Goal: Task Accomplishment & Management: Manage account settings

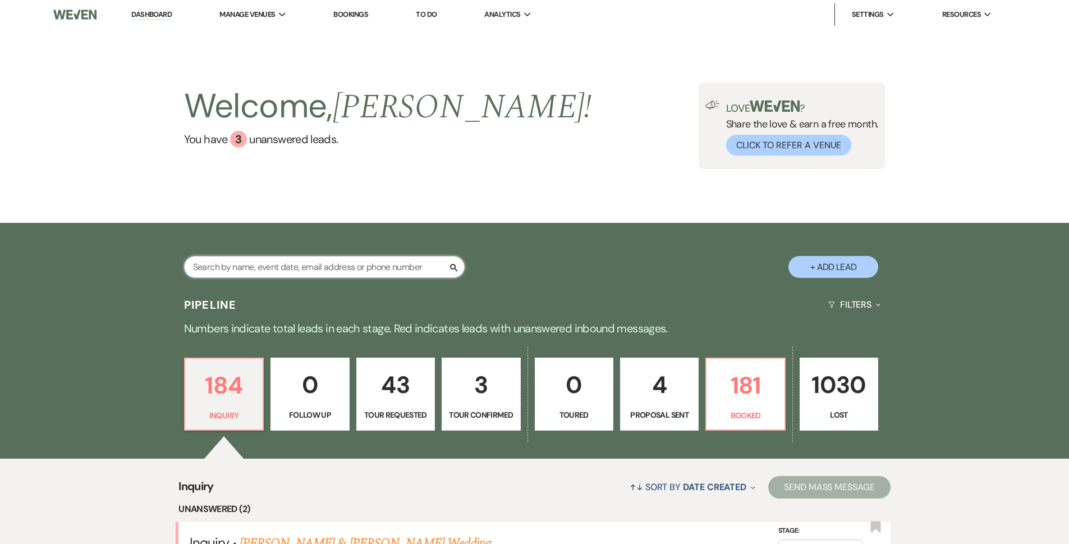
click at [223, 271] on input "text" at bounding box center [324, 267] width 280 height 22
type input "goins"
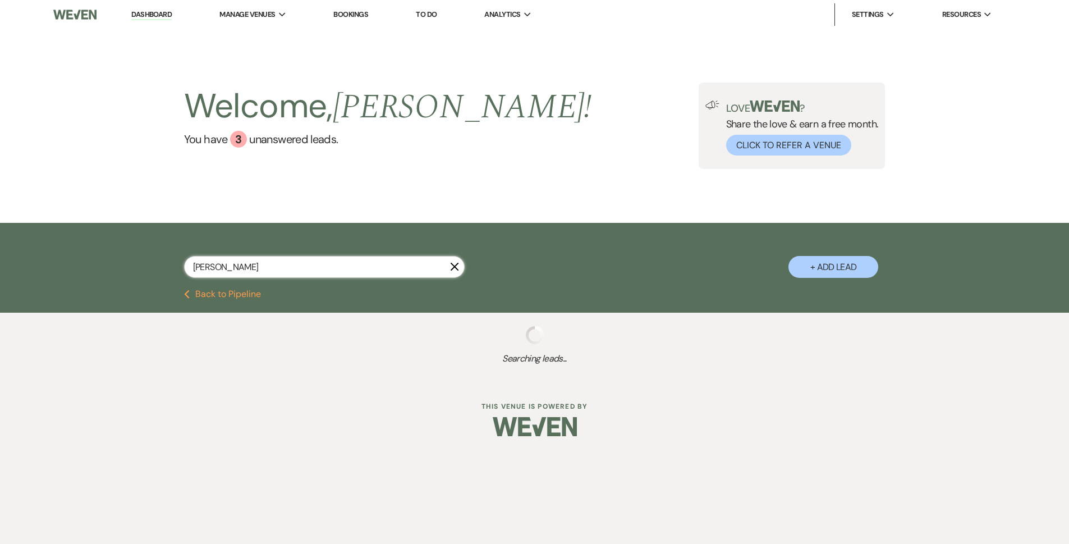
select select "2"
select select "8"
select select "5"
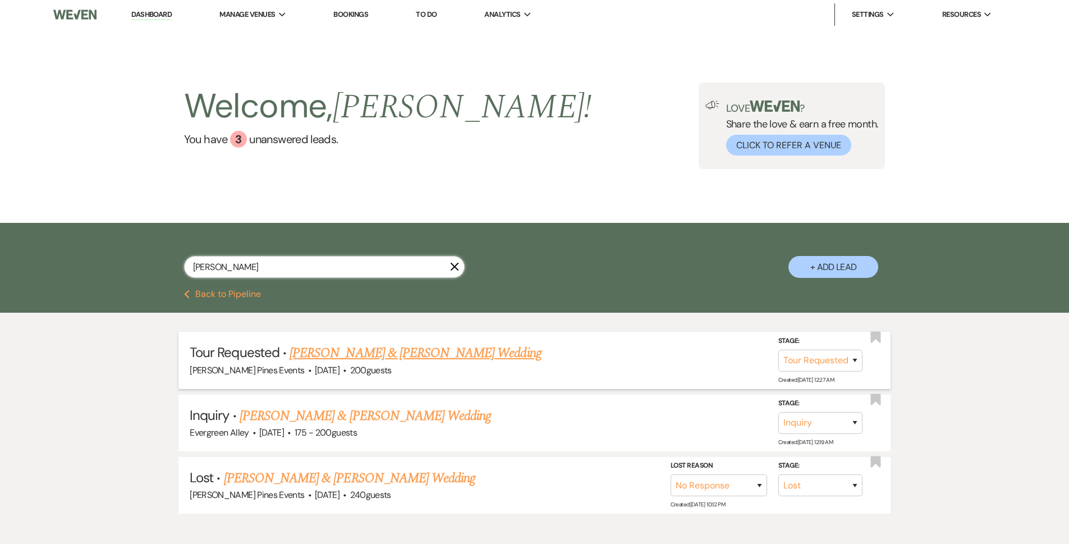
type input "goins"
click at [408, 349] on link "[PERSON_NAME] & [PERSON_NAME] Wedding" at bounding box center [414, 353] width 251 height 20
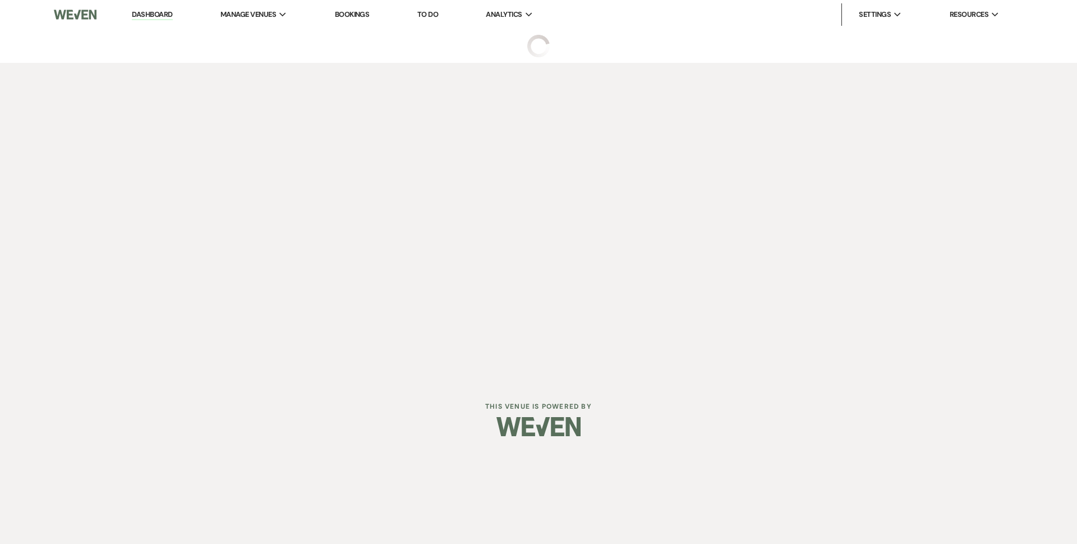
select select "2"
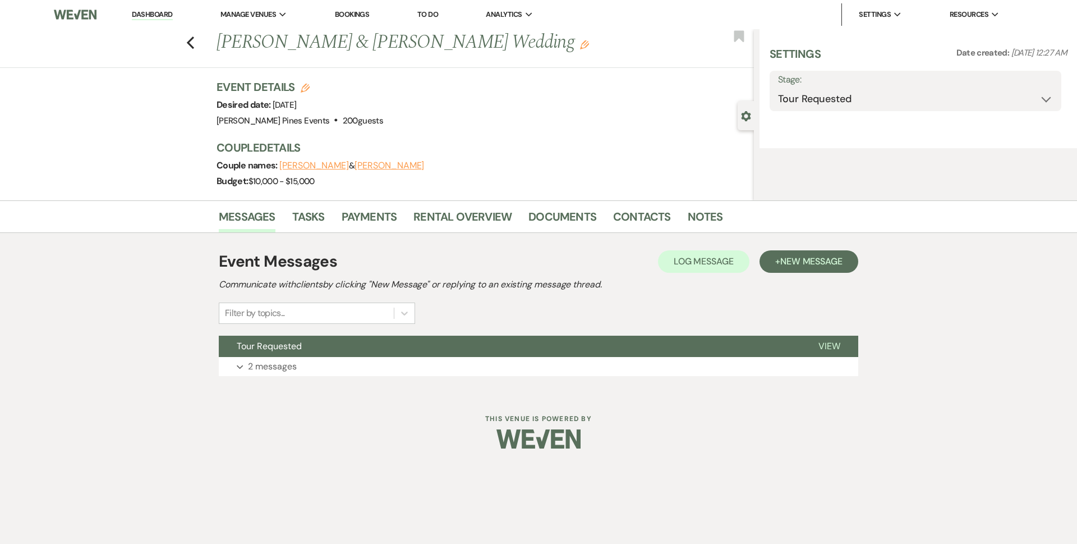
select select "5"
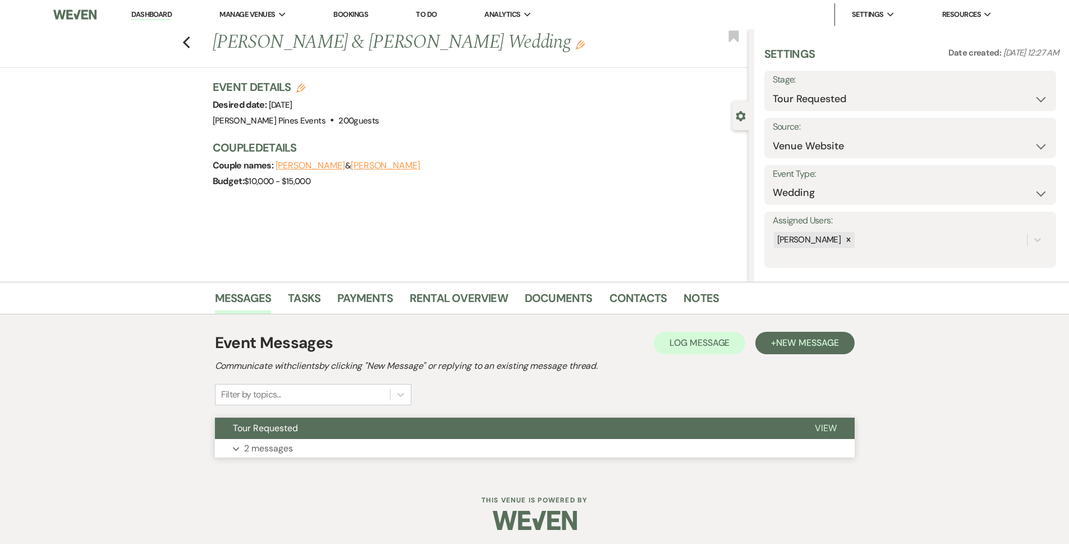
click at [325, 453] on button "Expand 2 messages" at bounding box center [534, 448] width 639 height 19
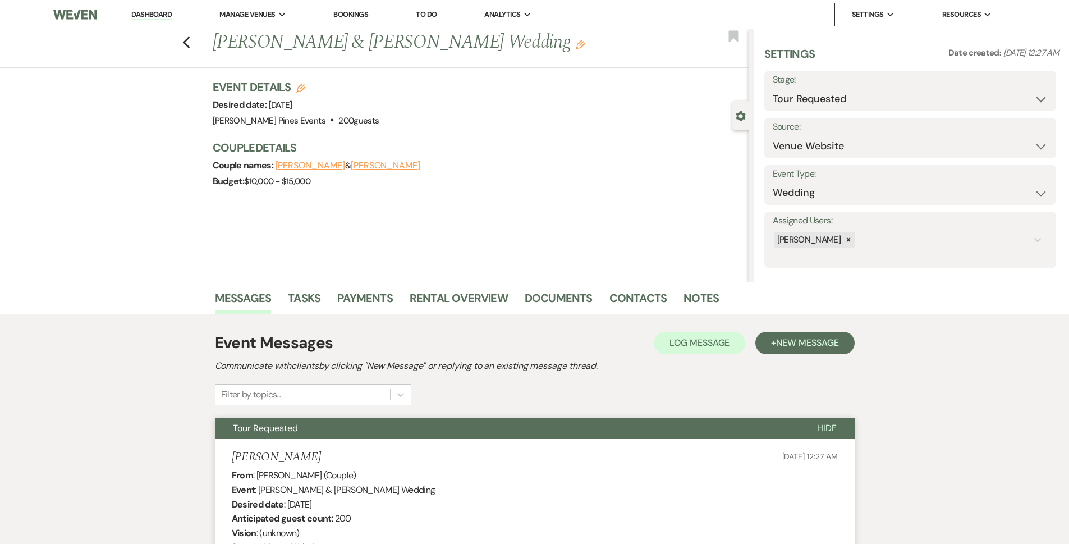
click at [185, 43] on div "Previous Marcel Hollin & Chelsea Goins's Wedding Edit Bookmark" at bounding box center [371, 48] width 754 height 39
click at [189, 41] on use "button" at bounding box center [185, 42] width 7 height 12
select select "2"
select select "8"
select select "5"
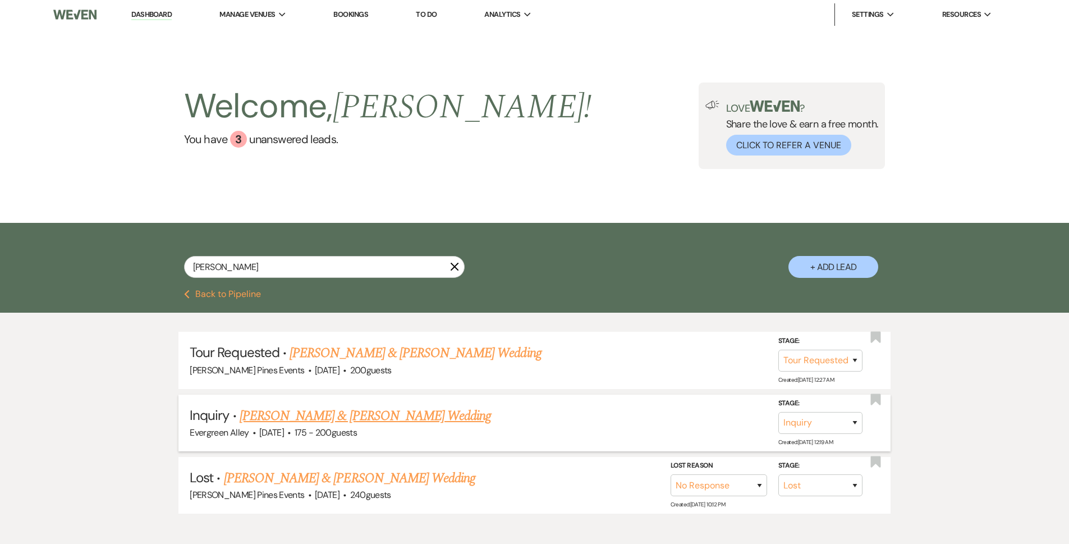
click at [335, 416] on link "[PERSON_NAME] & [PERSON_NAME] Wedding" at bounding box center [365, 416] width 251 height 20
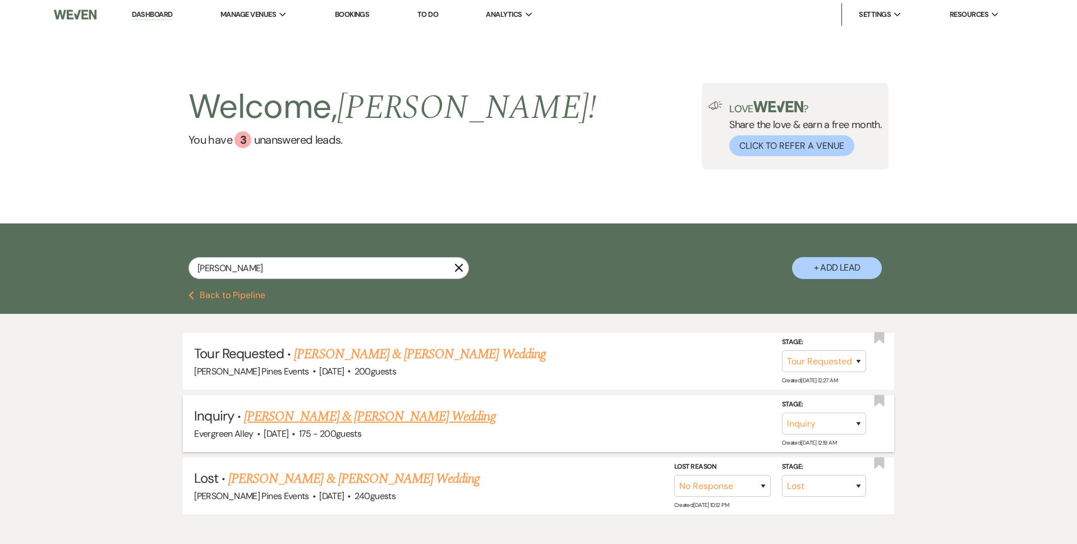
select select "5"
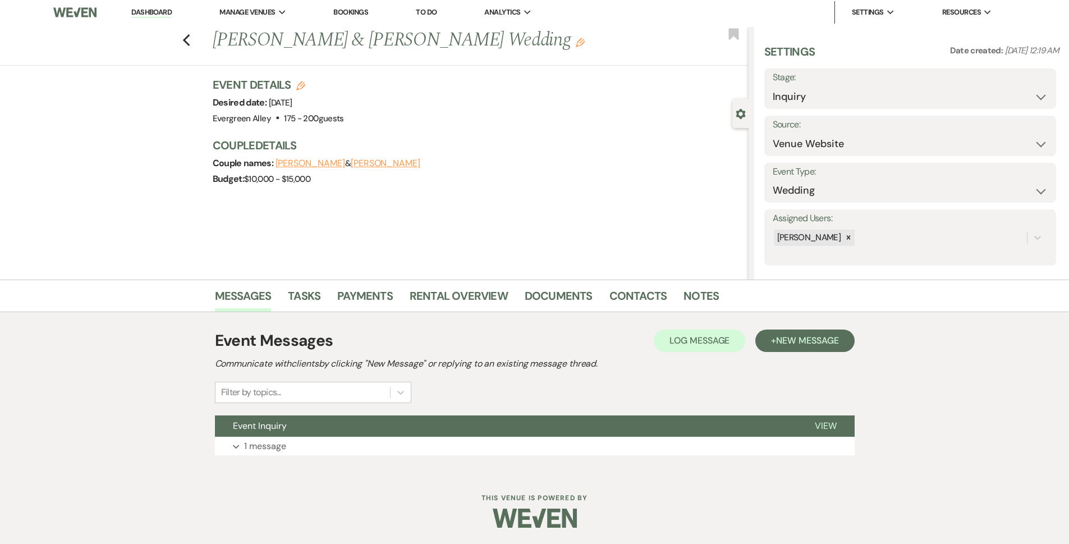
scroll to position [3, 0]
click at [344, 439] on button "Expand 1 message" at bounding box center [534, 445] width 639 height 19
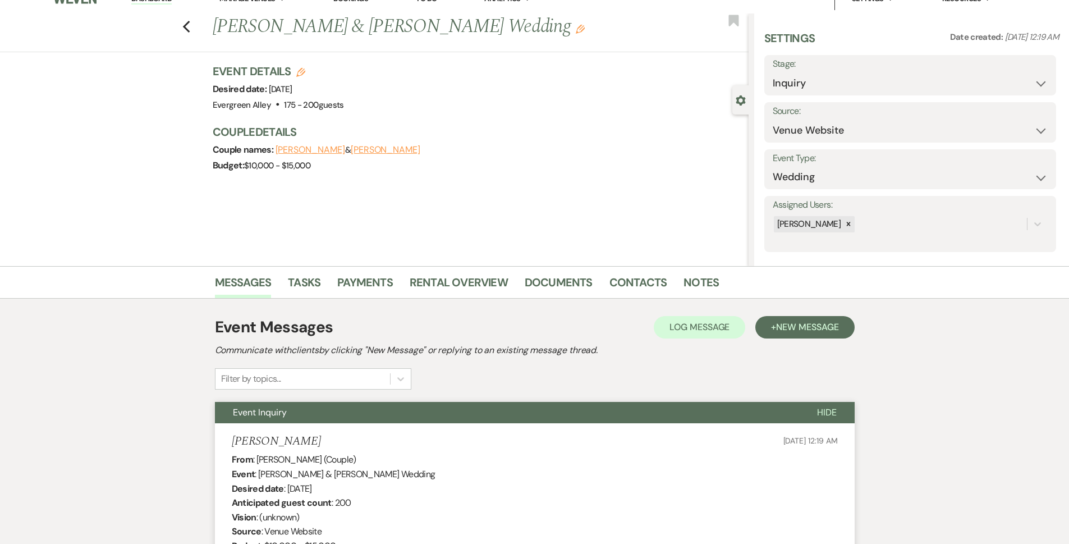
scroll to position [4, 0]
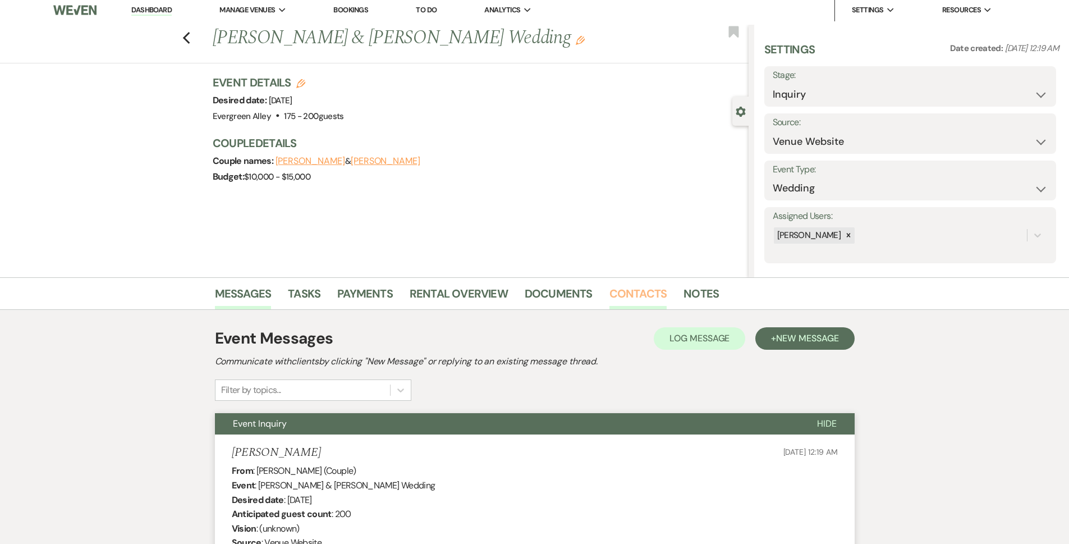
click at [632, 290] on link "Contacts" at bounding box center [638, 296] width 58 height 25
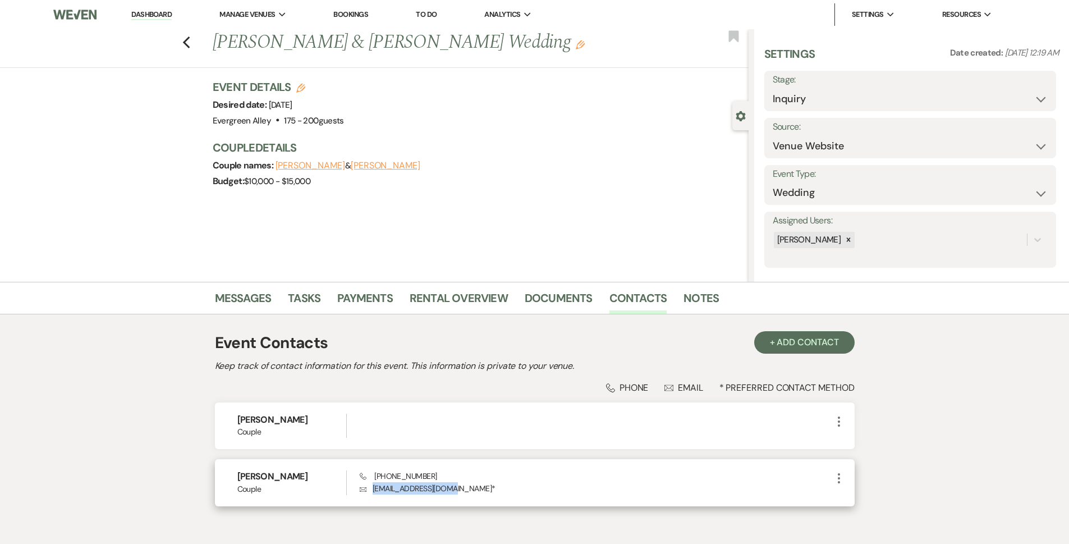
drag, startPoint x: 372, startPoint y: 489, endPoint x: 450, endPoint y: 490, distance: 78.0
click at [450, 490] on p "Envelope cmhollin26@gmail.com *" at bounding box center [596, 488] width 472 height 12
copy p "cmhollin26@gmail.com"
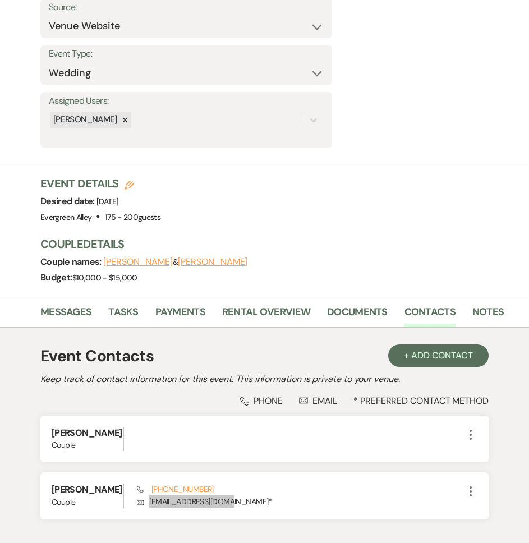
scroll to position [224, 0]
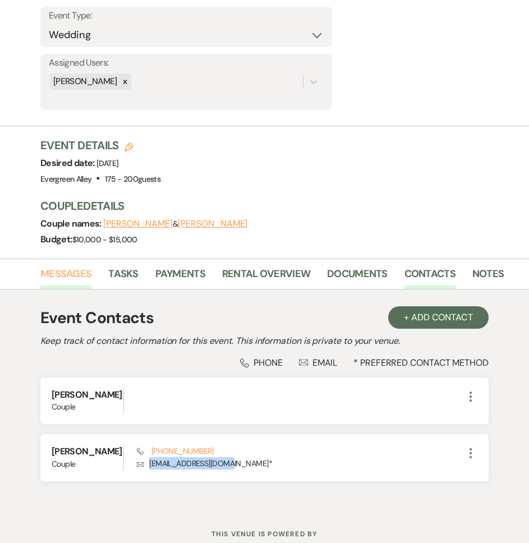
click at [48, 268] on link "Messages" at bounding box center [65, 277] width 51 height 23
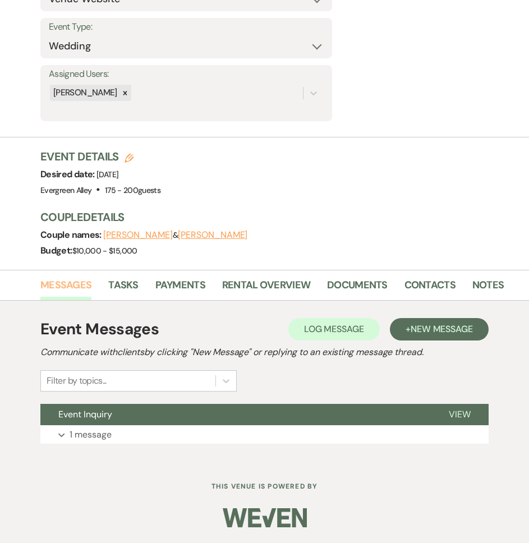
scroll to position [213, 0]
click at [104, 425] on div "Event Inquiry View Expand 1 message" at bounding box center [264, 424] width 448 height 40
click at [104, 431] on p "1 message" at bounding box center [91, 434] width 42 height 15
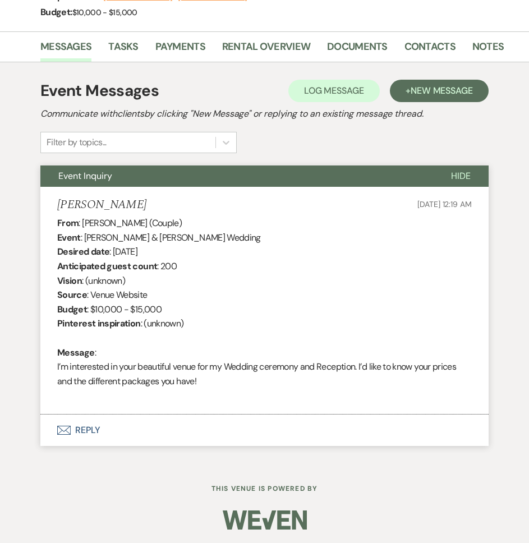
scroll to position [454, 0]
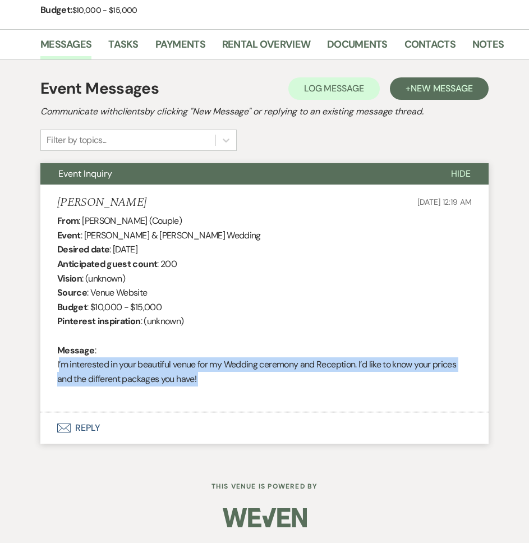
drag, startPoint x: 54, startPoint y: 365, endPoint x: 259, endPoint y: 388, distance: 205.5
click at [259, 388] on li "Chelsea Goins Sep 10, 2025, 12:19 AM From : Chelsea Goins (Couple) Event : Marc…" at bounding box center [264, 299] width 448 height 228
copy div "I’m interested in your beautiful venue for my Wedding ceremony and Reception. I…"
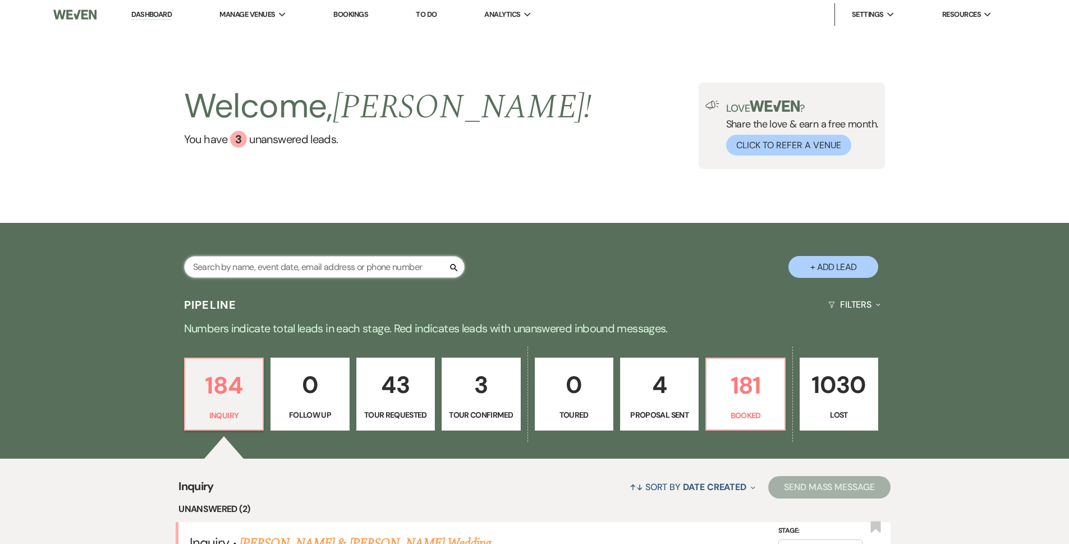
click at [335, 273] on input "text" at bounding box center [324, 267] width 280 height 22
type input "[PERSON_NAME]"
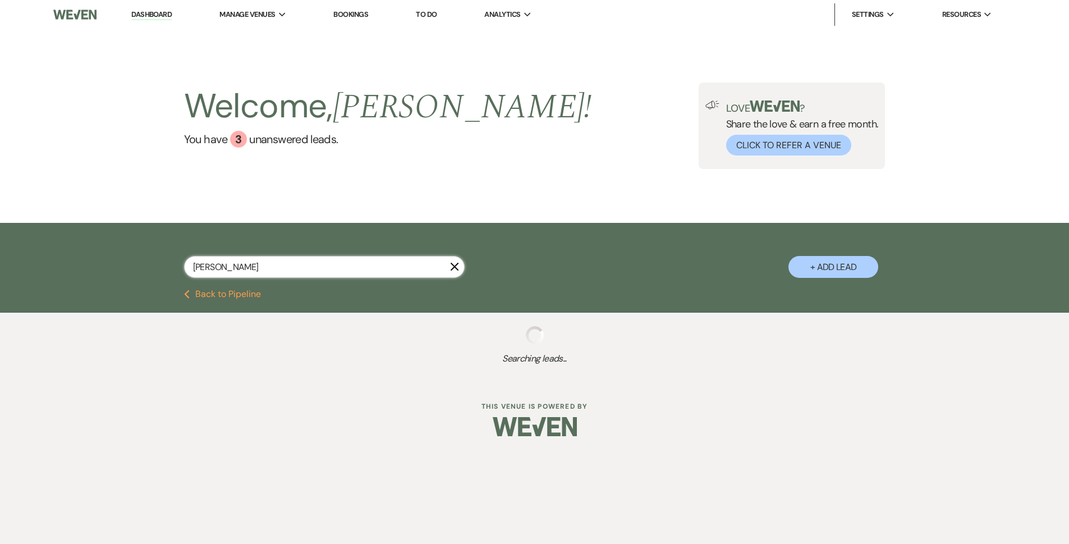
select select "8"
select select "5"
select select "8"
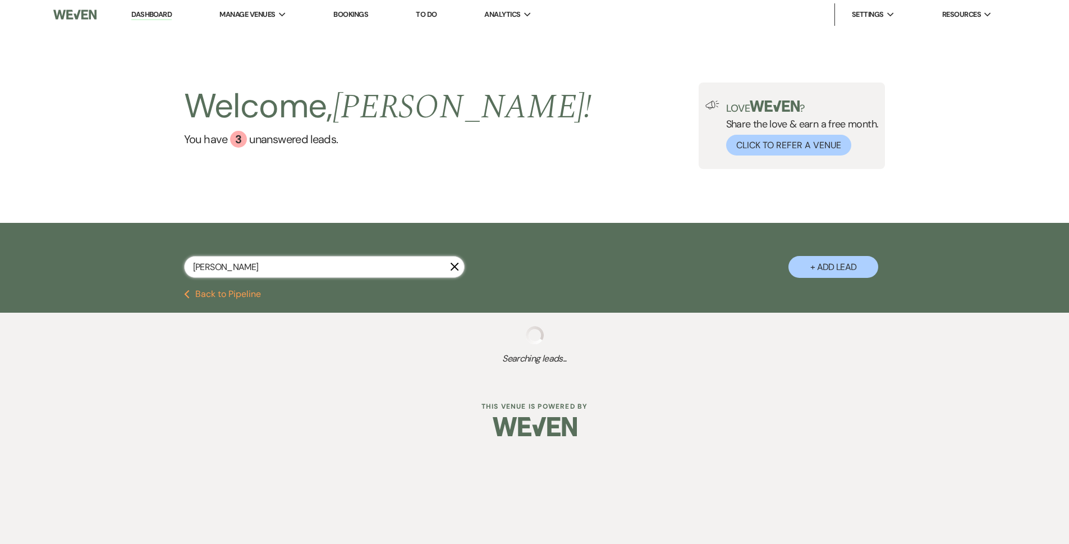
select select "8"
select select "5"
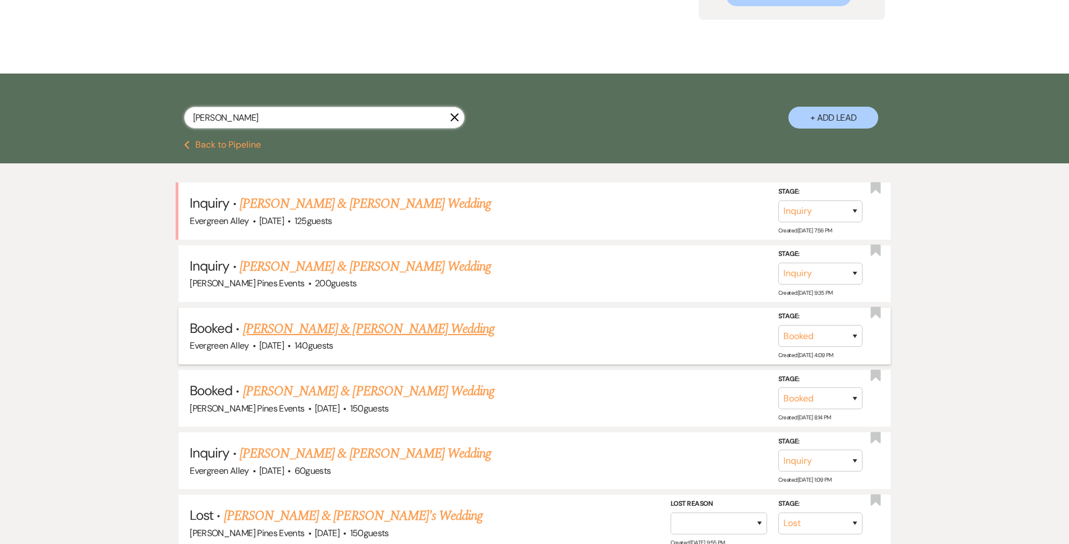
scroll to position [224, 0]
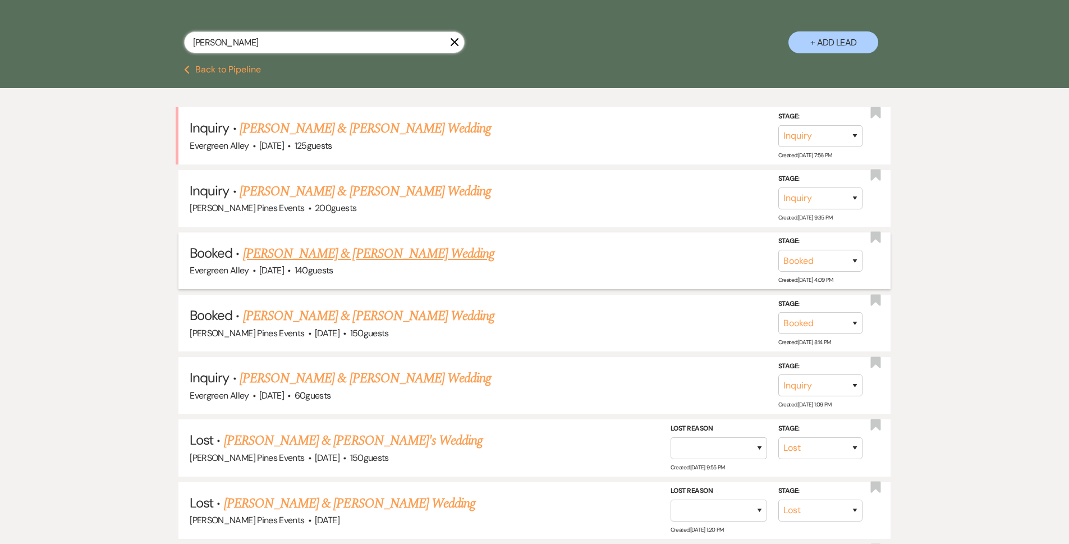
type input "[PERSON_NAME]"
click at [389, 246] on link "[PERSON_NAME] & [PERSON_NAME] Wedding" at bounding box center [368, 253] width 251 height 20
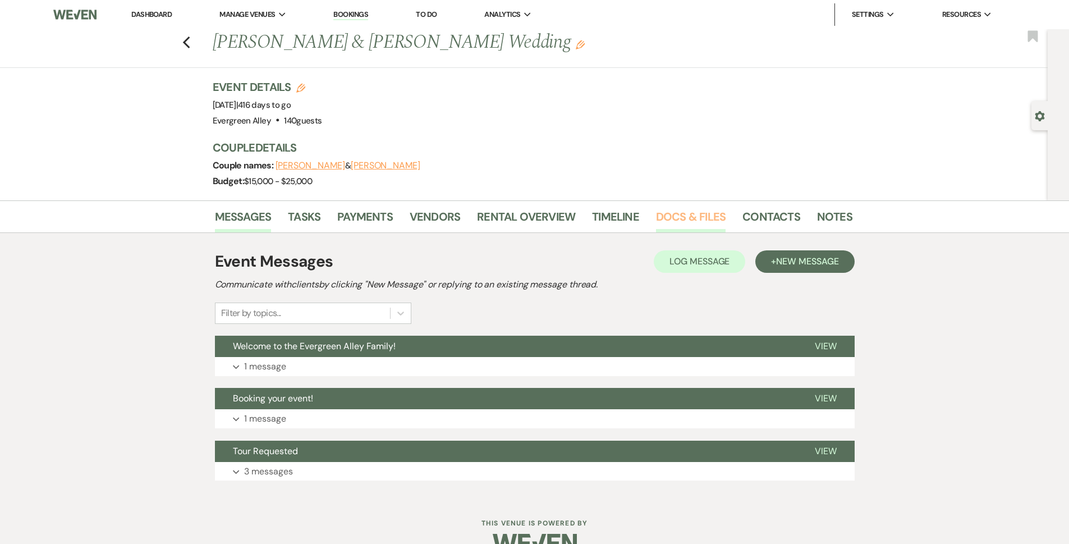
click at [667, 215] on link "Docs & Files" at bounding box center [691, 220] width 70 height 25
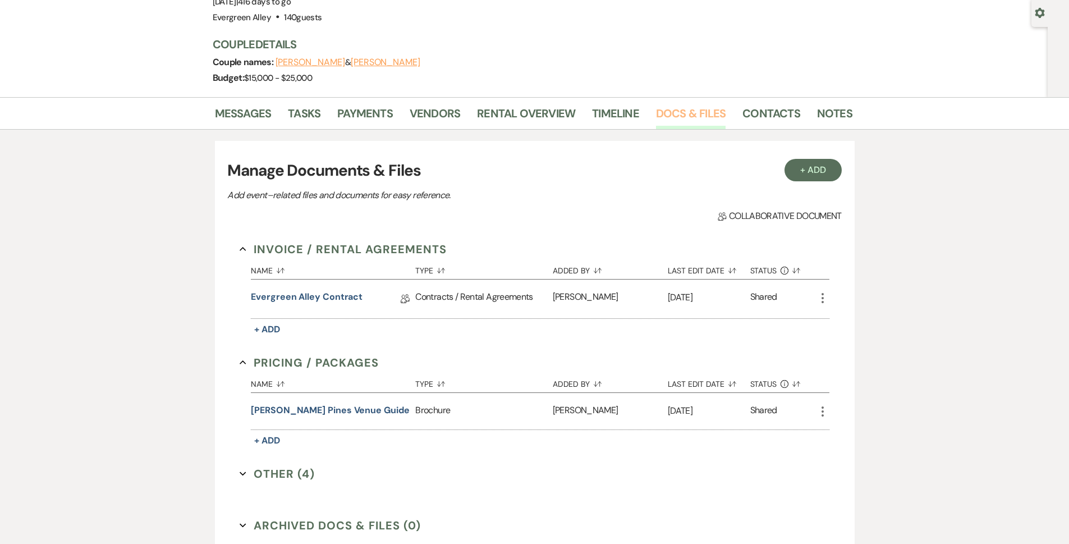
scroll to position [218, 0]
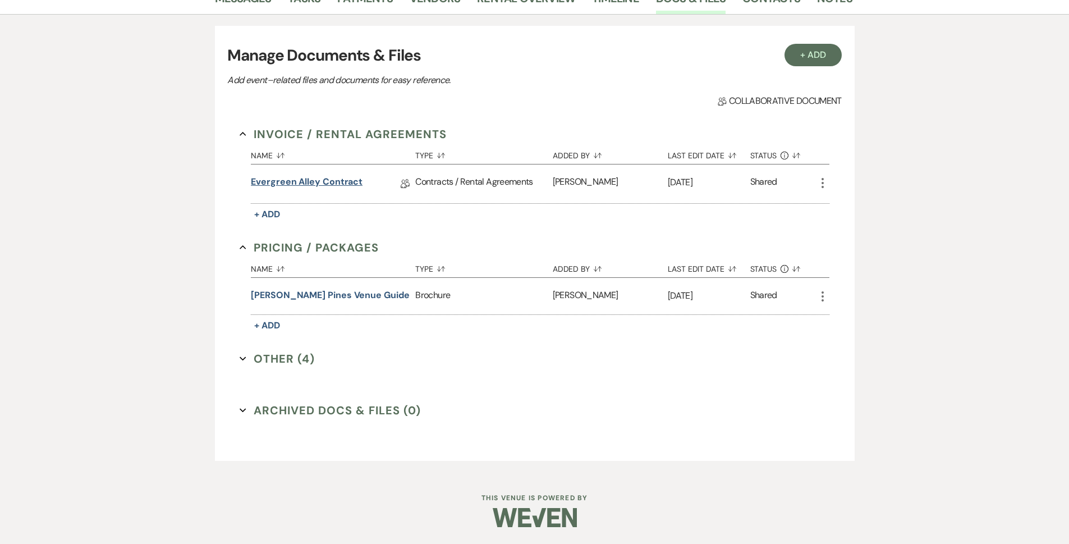
click at [316, 181] on link "Evergreen Alley Contract" at bounding box center [307, 183] width 112 height 17
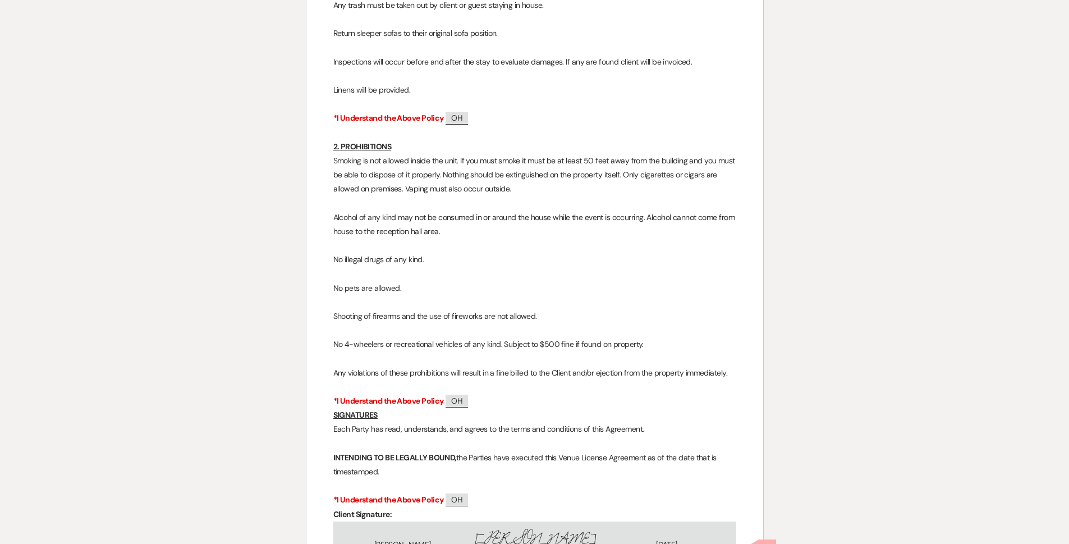
scroll to position [9512, 0]
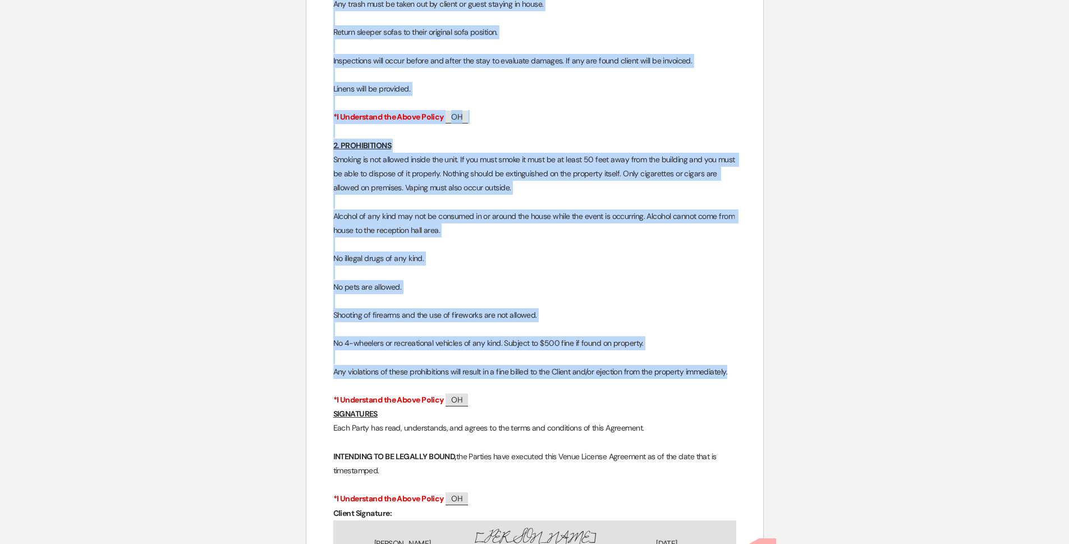
drag, startPoint x: 456, startPoint y: 58, endPoint x: 746, endPoint y: 310, distance: 384.1
copy div "Lorem Ipsumd Sitametco 5. ADIPISC ELITSEDDOEI Temp 32 incidi utl etdolor. Magna…"
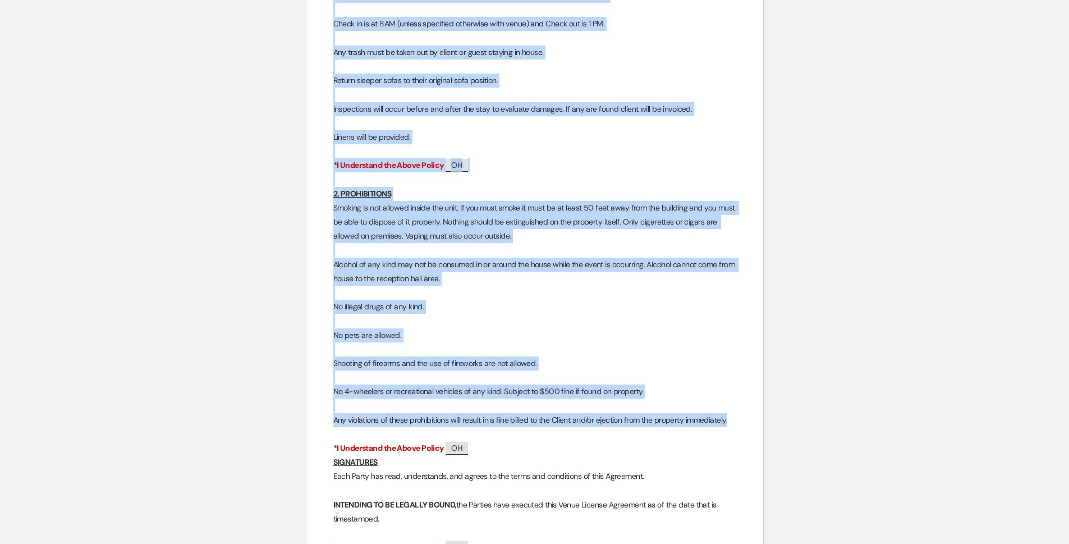
scroll to position [9400, 0]
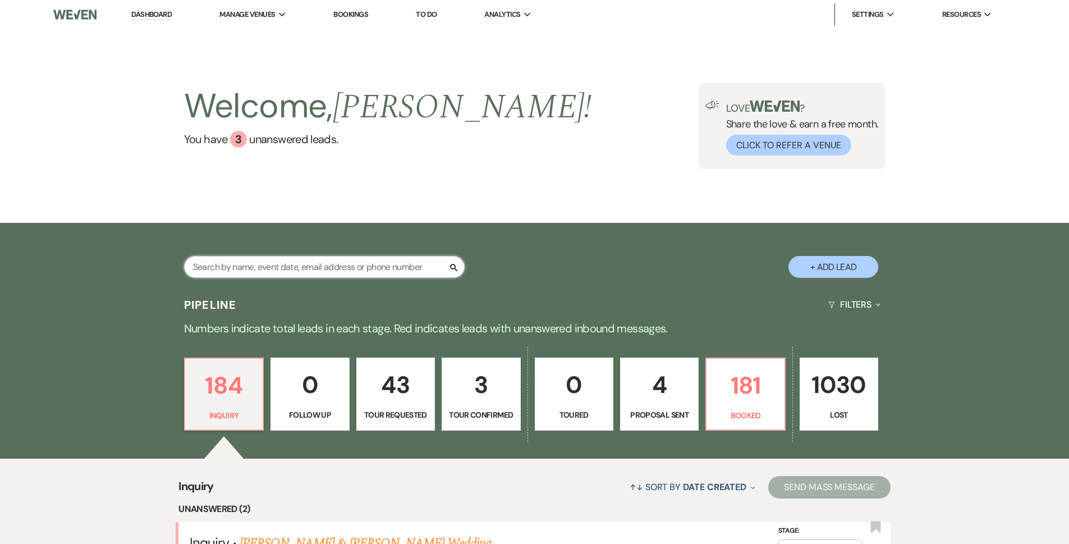
click at [277, 263] on input "text" at bounding box center [324, 267] width 280 height 22
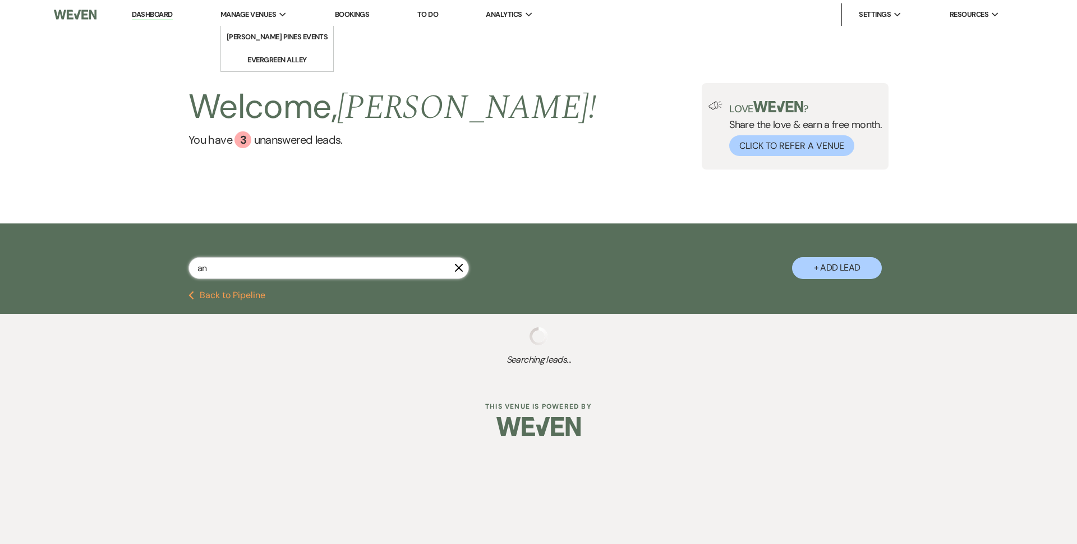
type input "an"
select select "2"
select select "6"
select select "2"
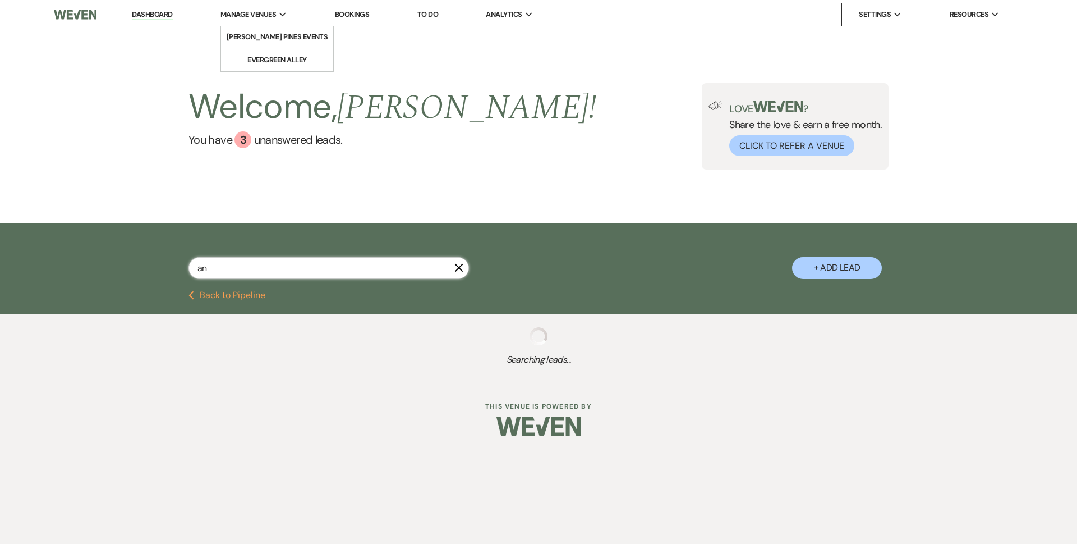
select select "2"
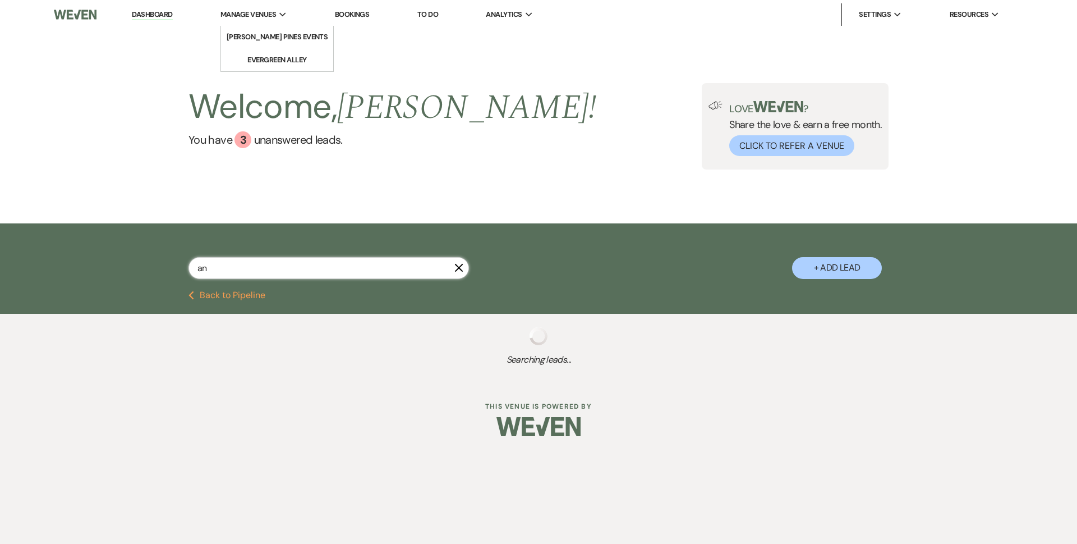
select select "2"
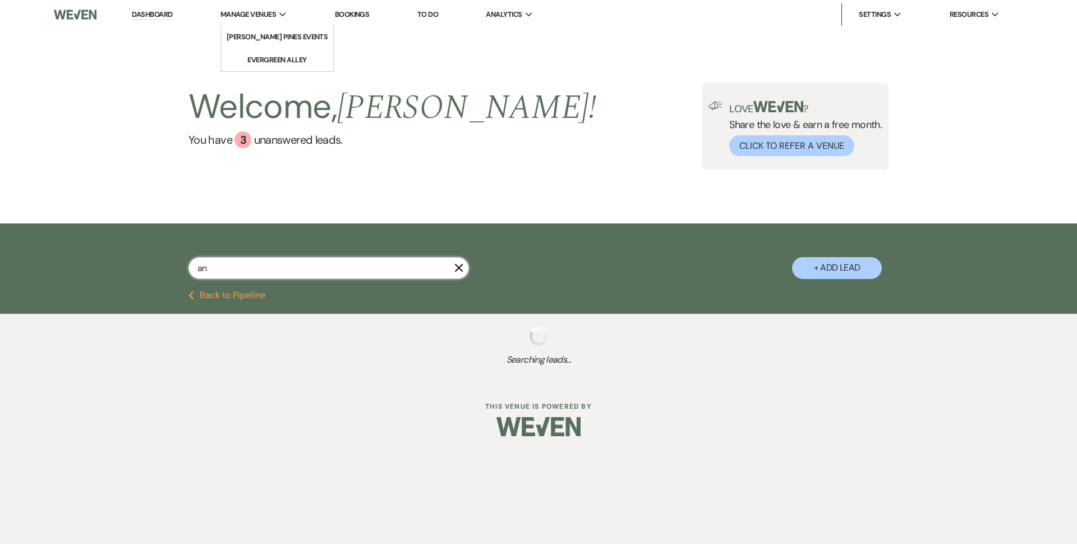
select select "4"
select select "2"
select select "8"
select select "6"
select select "2"
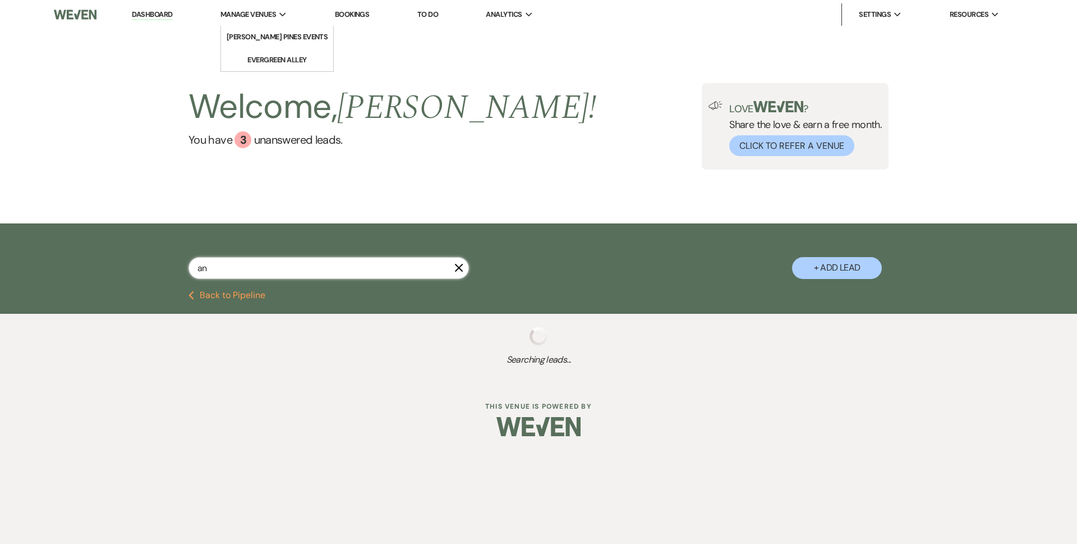
select select "2"
select select "8"
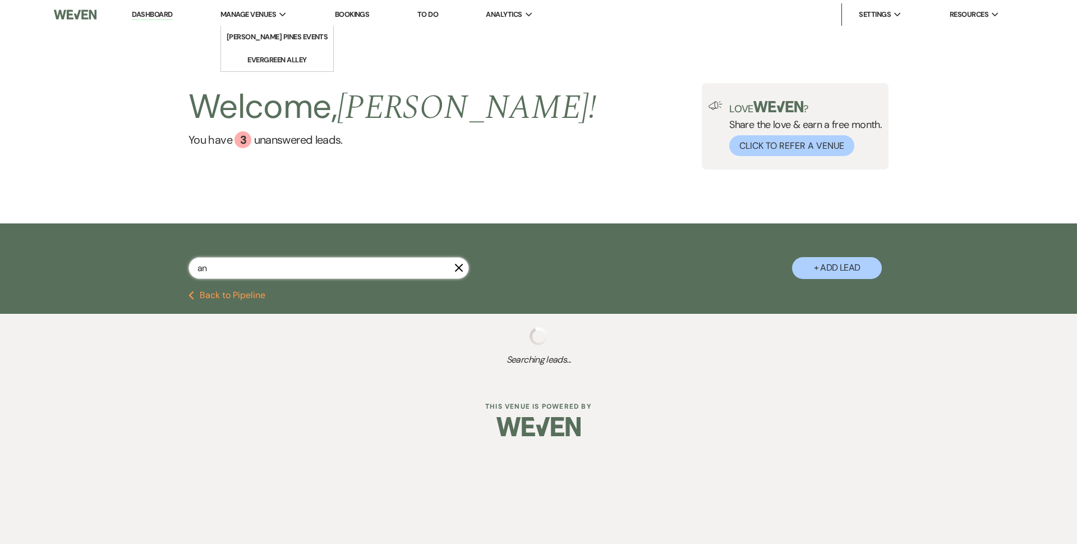
select select "11"
select select "2"
select select "8"
select select "4"
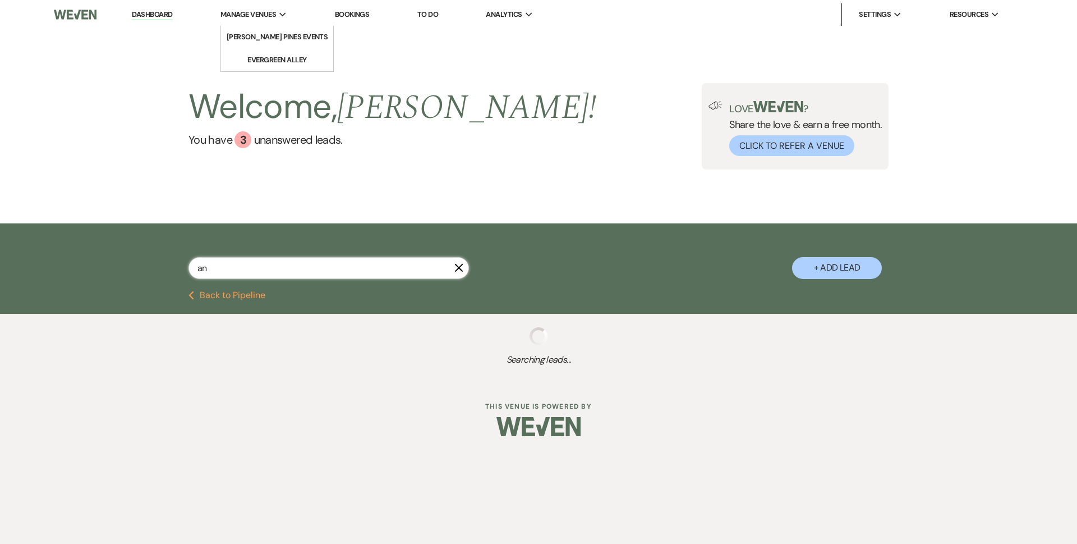
select select "8"
select select "4"
select select "8"
select select "5"
select select "8"
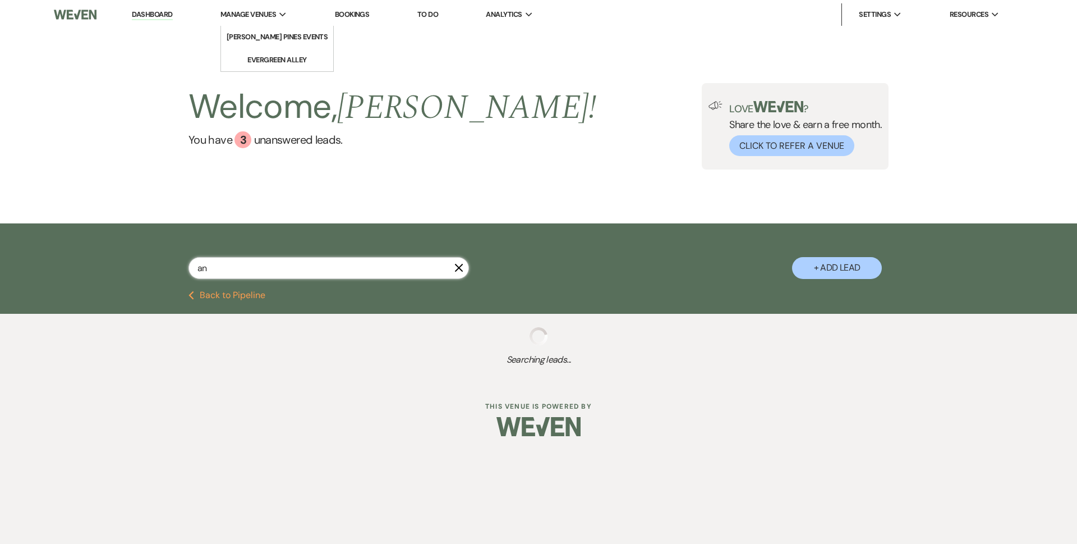
select select "1"
select select "2"
select select "8"
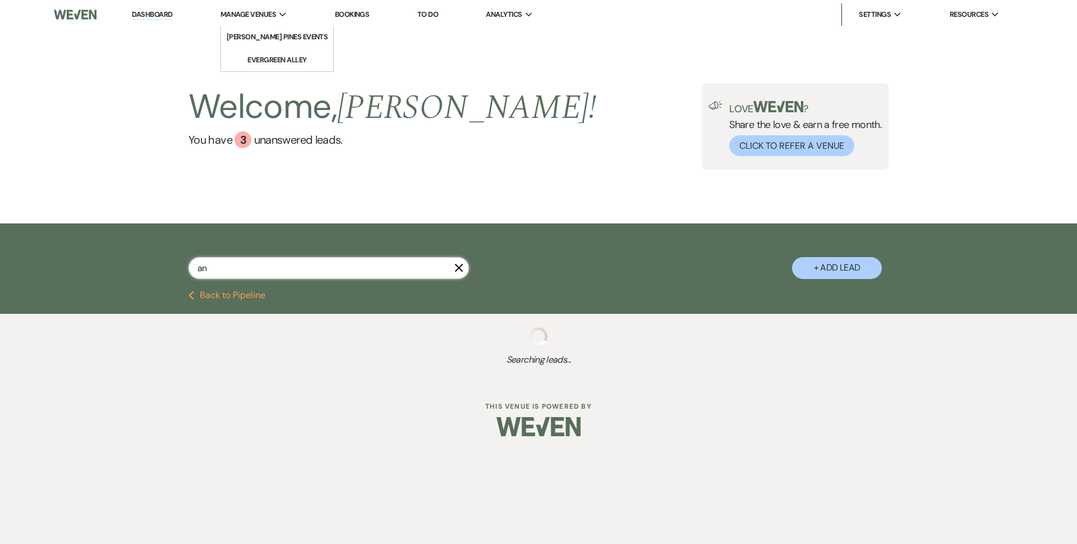
select select "8"
select select "6"
select select "8"
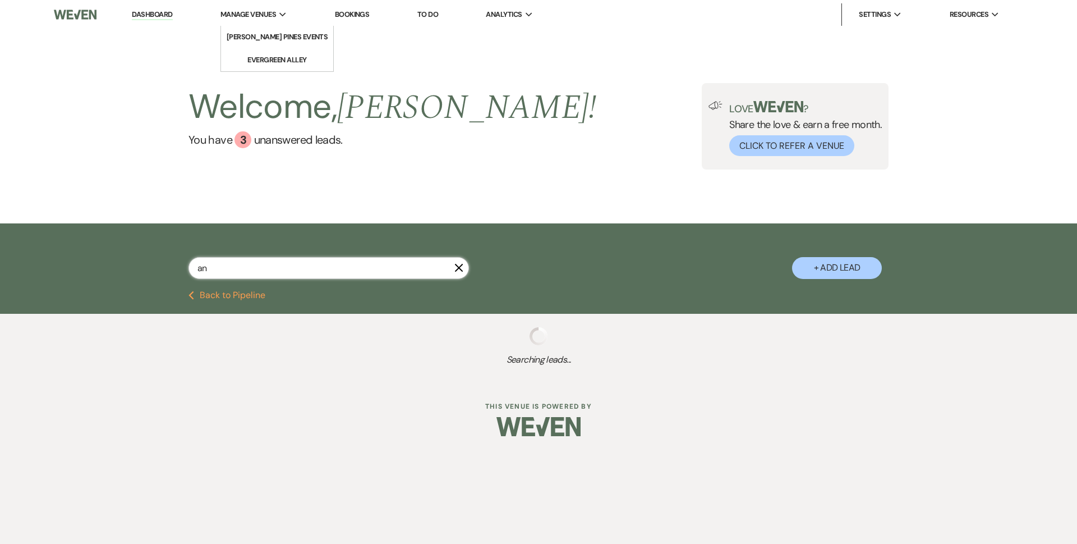
select select "8"
select select "4"
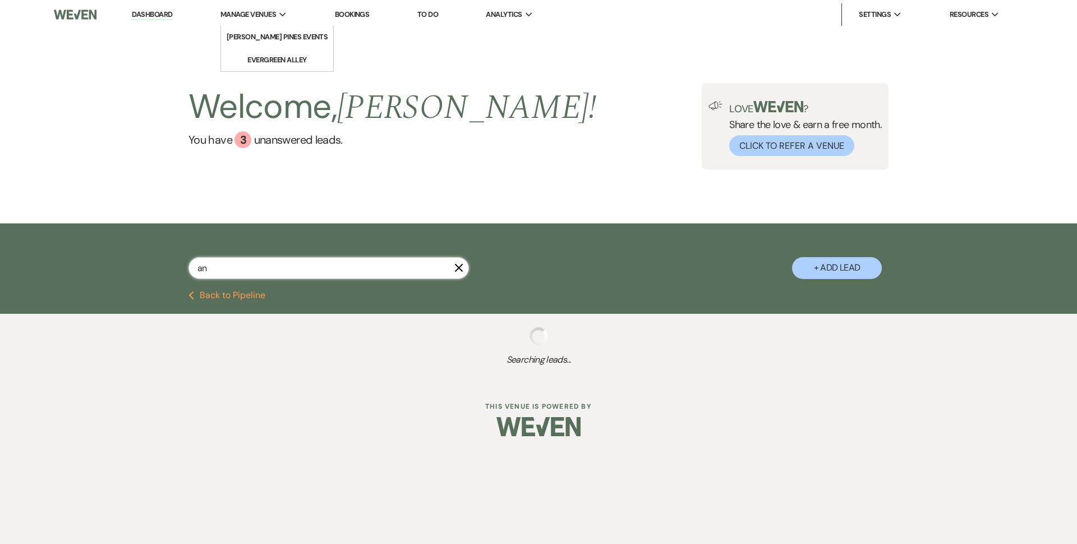
select select "8"
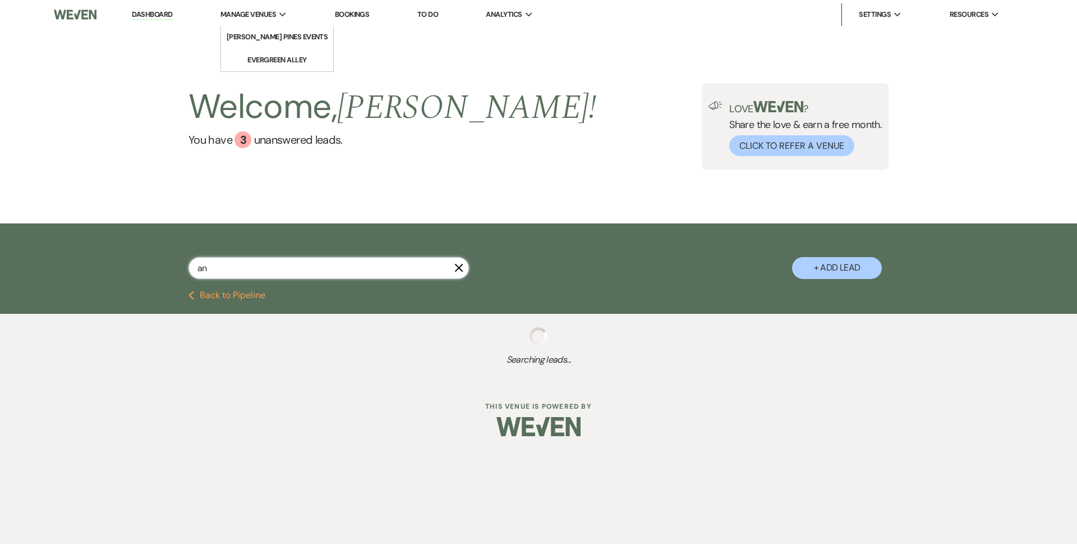
select select "4"
select select "8"
select select "6"
select select "8"
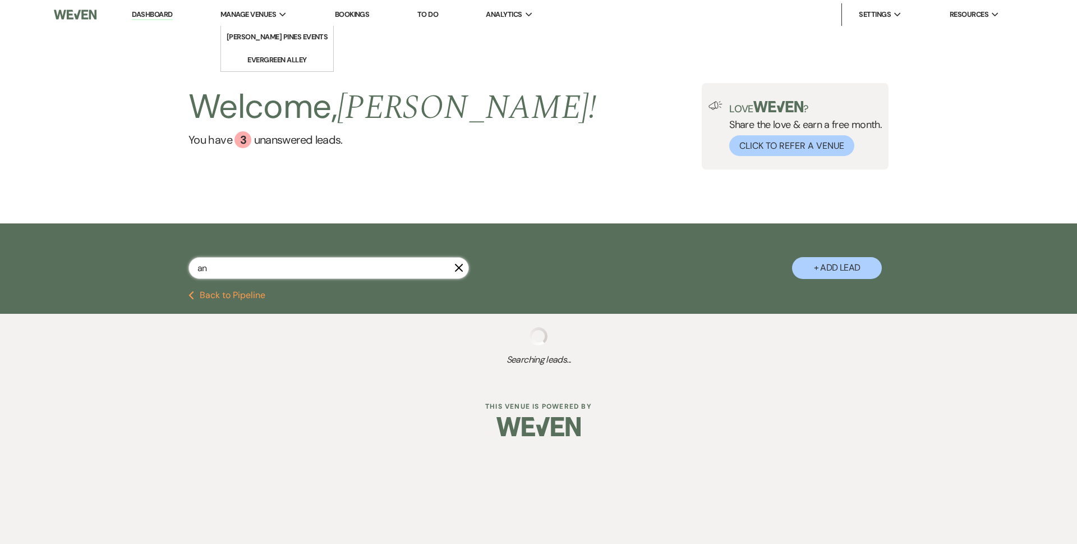
select select "8"
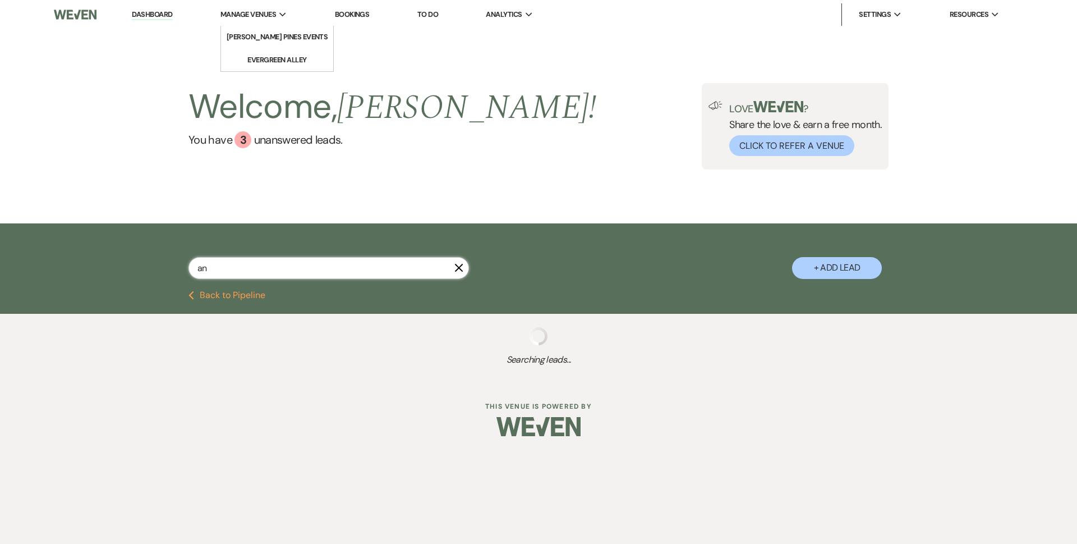
select select "5"
select select "8"
select select "11"
select select "8"
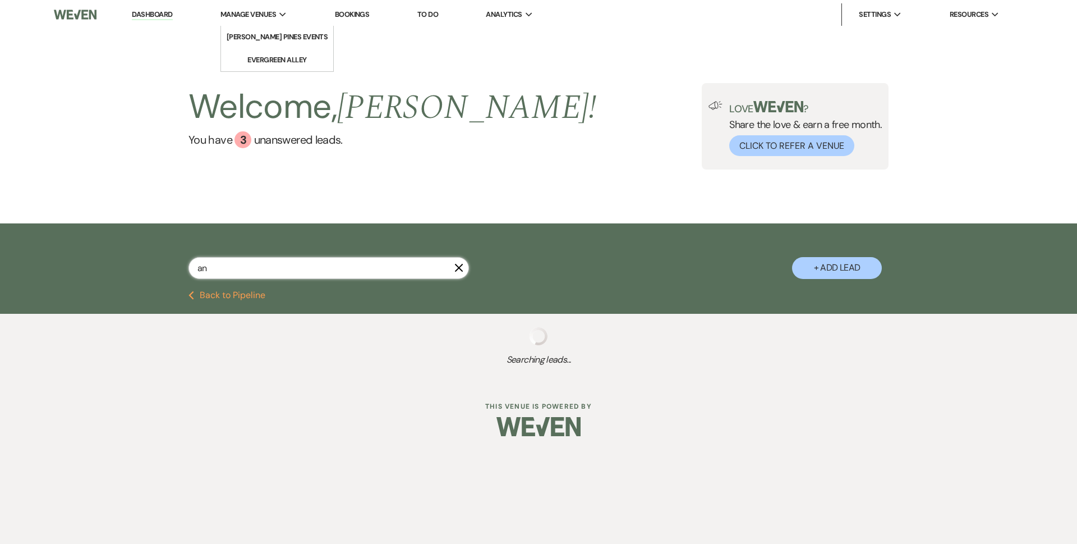
select select "8"
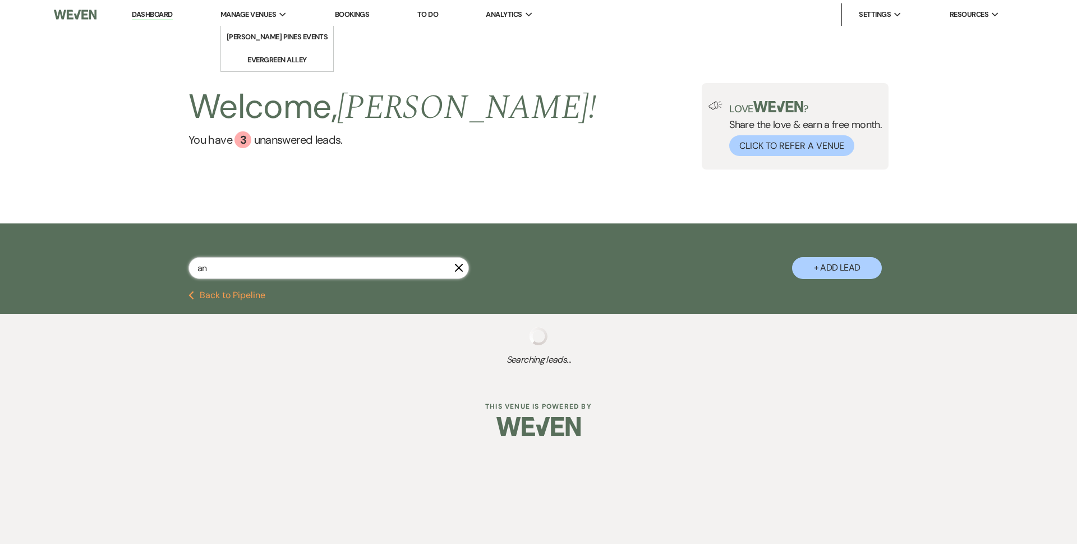
select select "8"
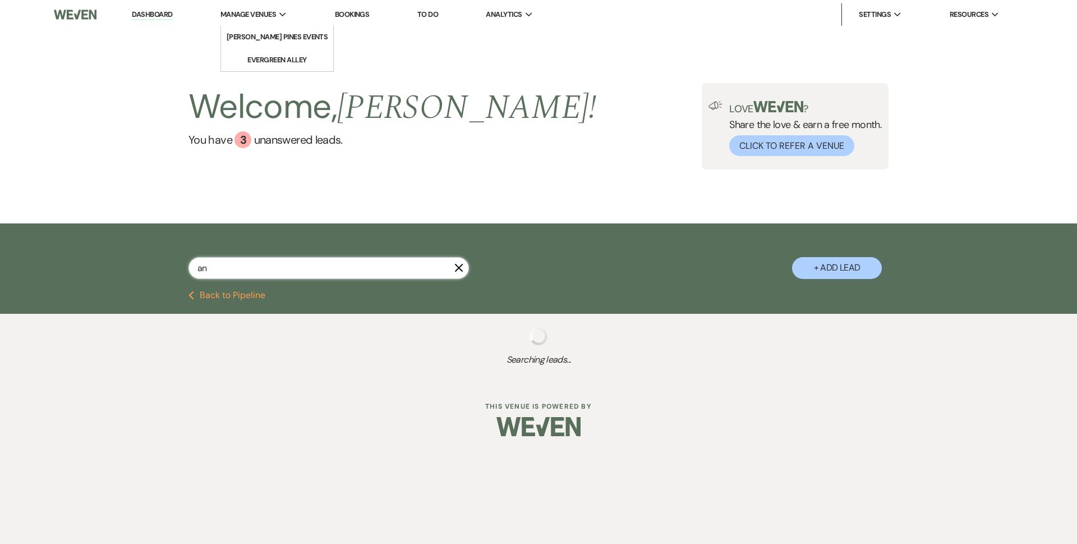
select select "8"
select select "6"
select select "8"
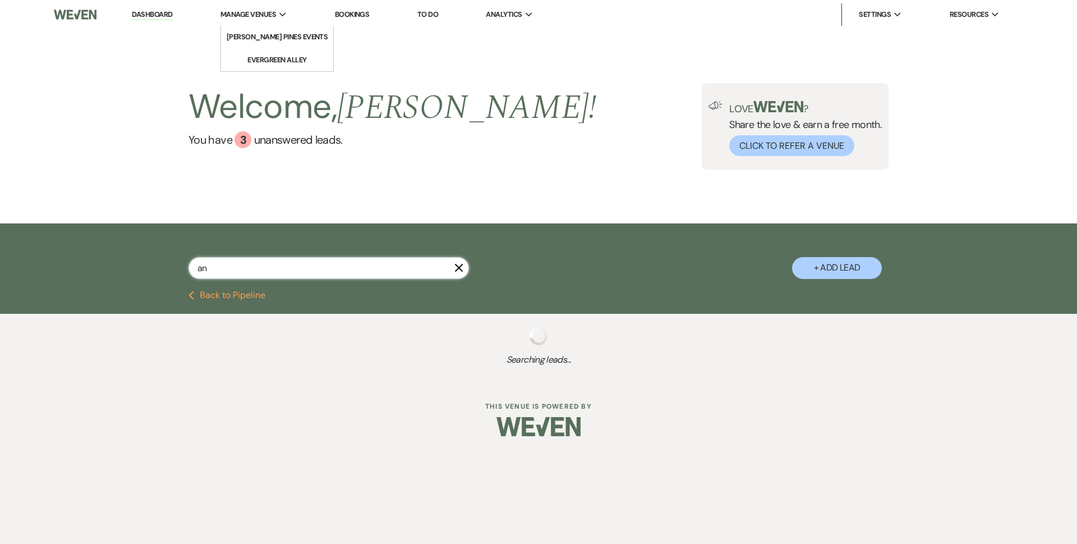
select select "5"
select select "8"
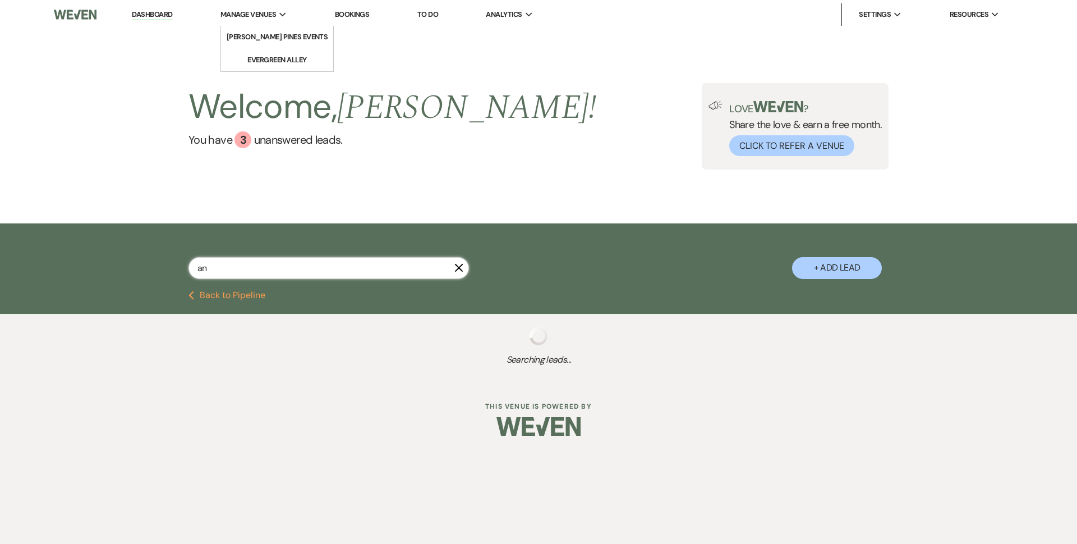
select select "8"
select select "6"
select select "8"
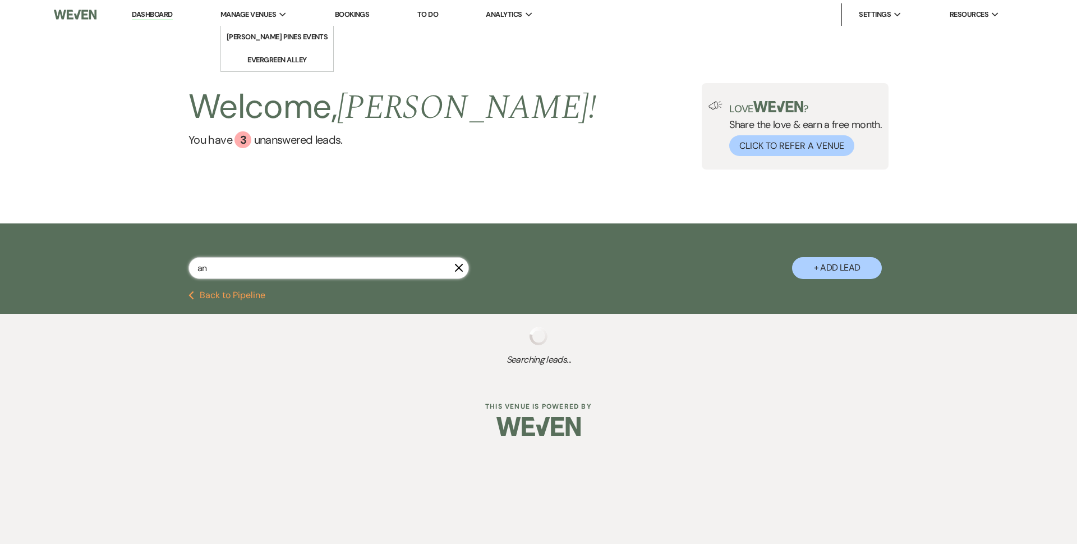
select select "5"
select select "8"
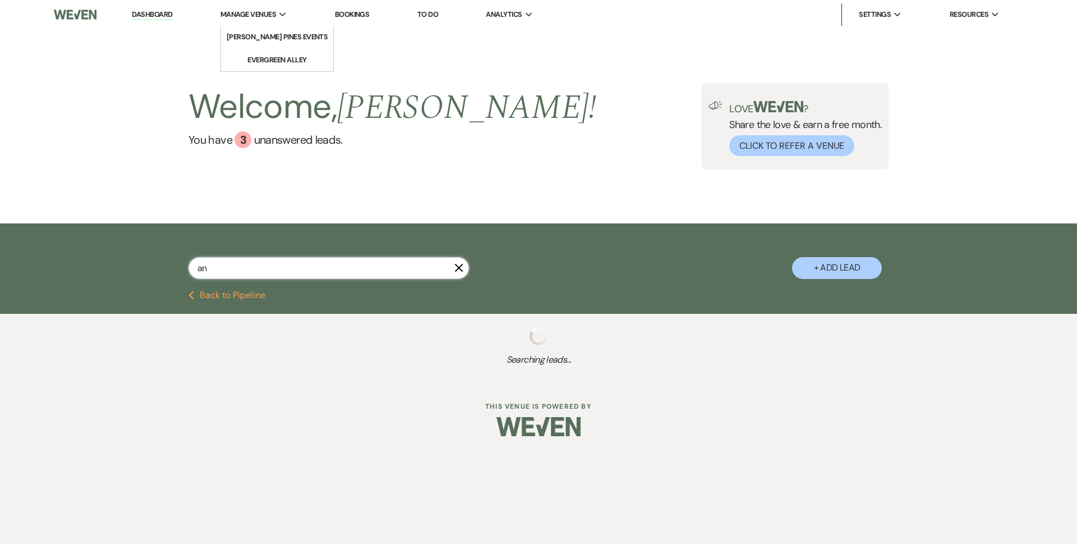
select select "8"
select select "3"
select select "8"
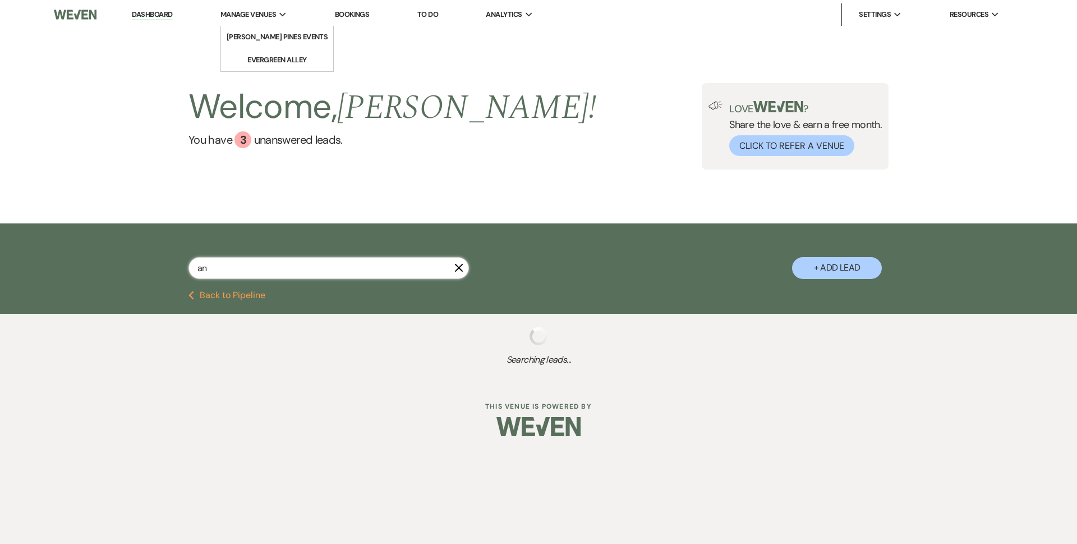
select select "8"
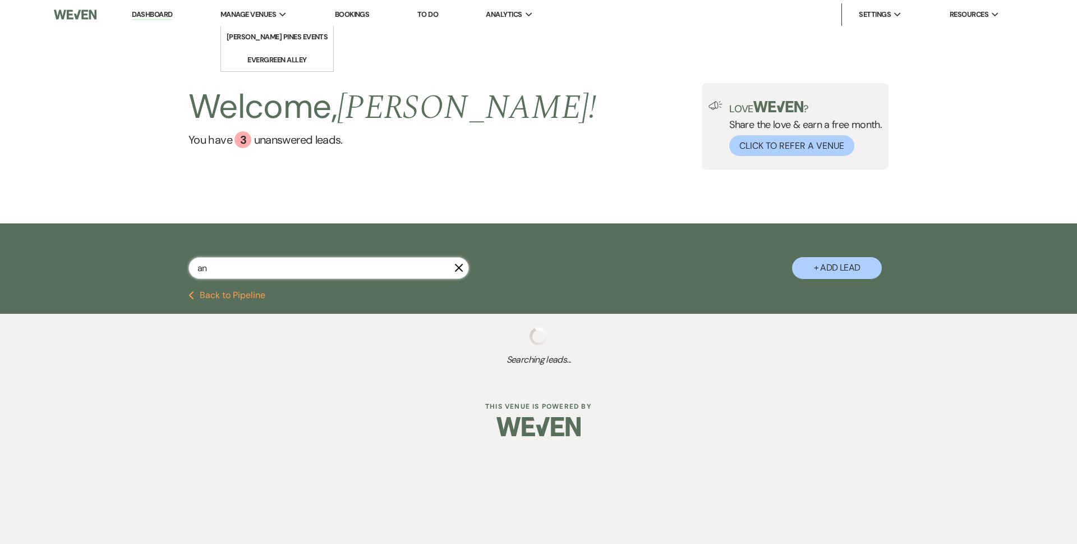
select select "8"
select select "1"
select select "8"
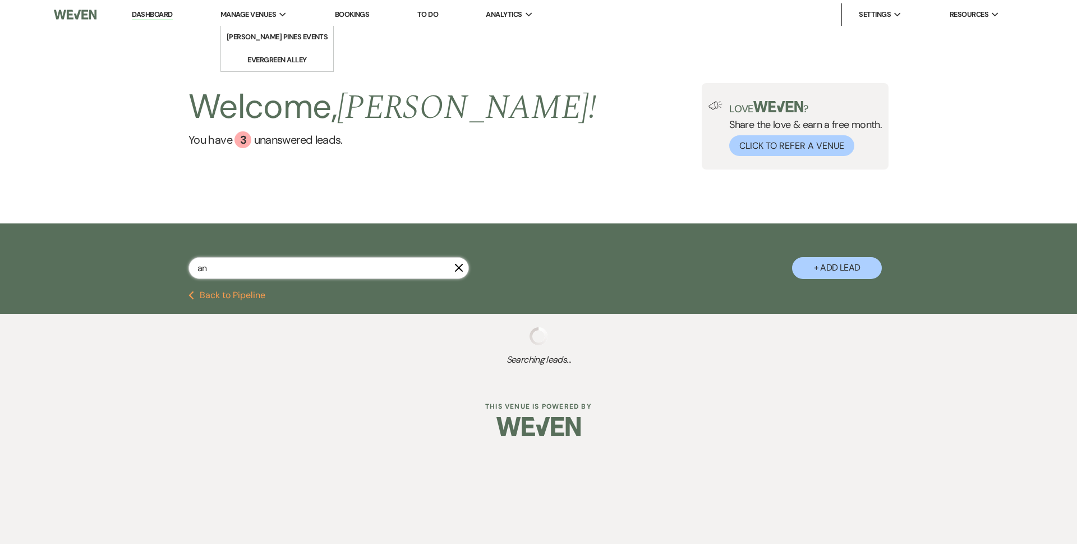
select select "8"
select select "5"
select select "8"
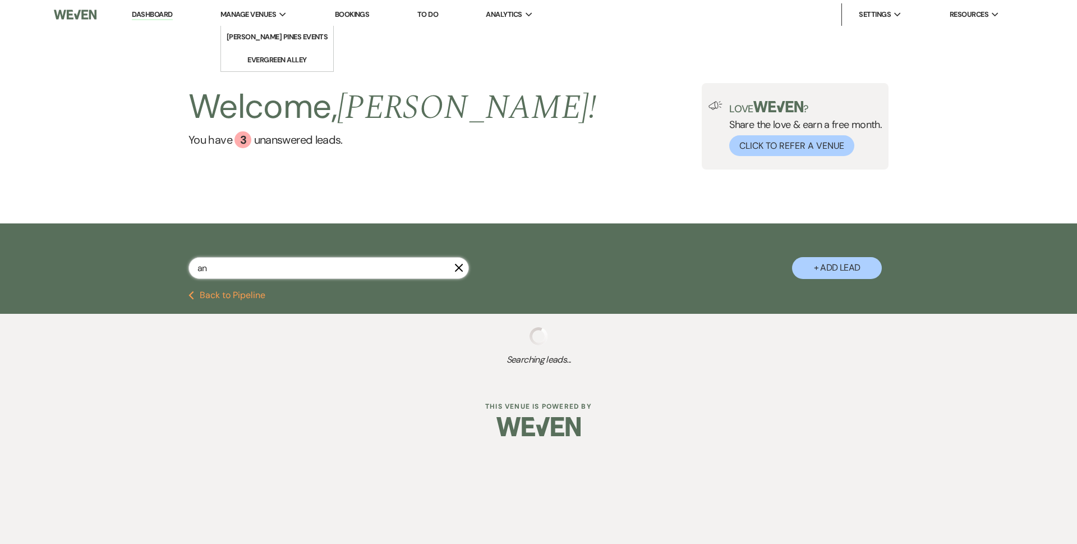
select select "8"
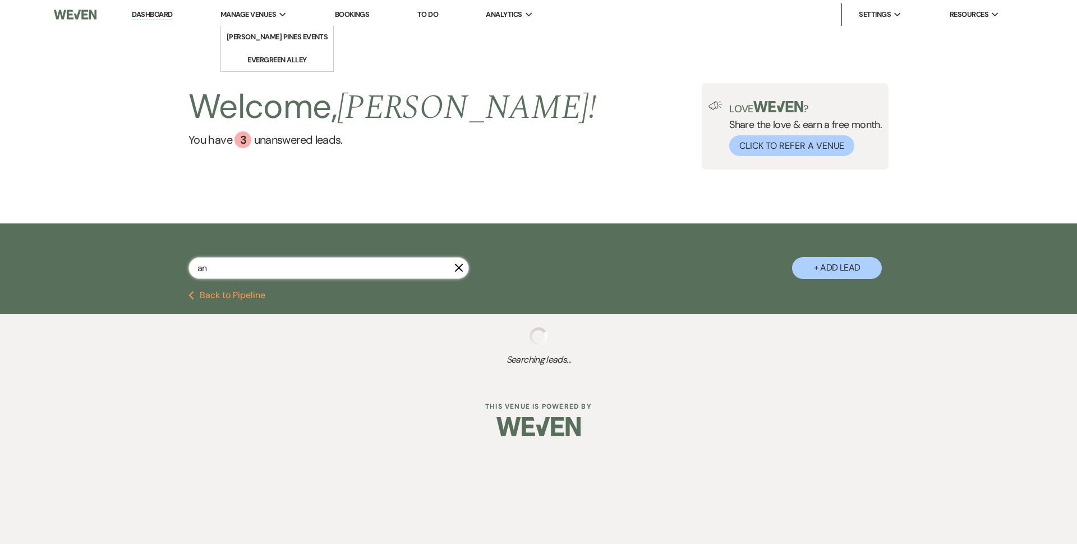
select select "8"
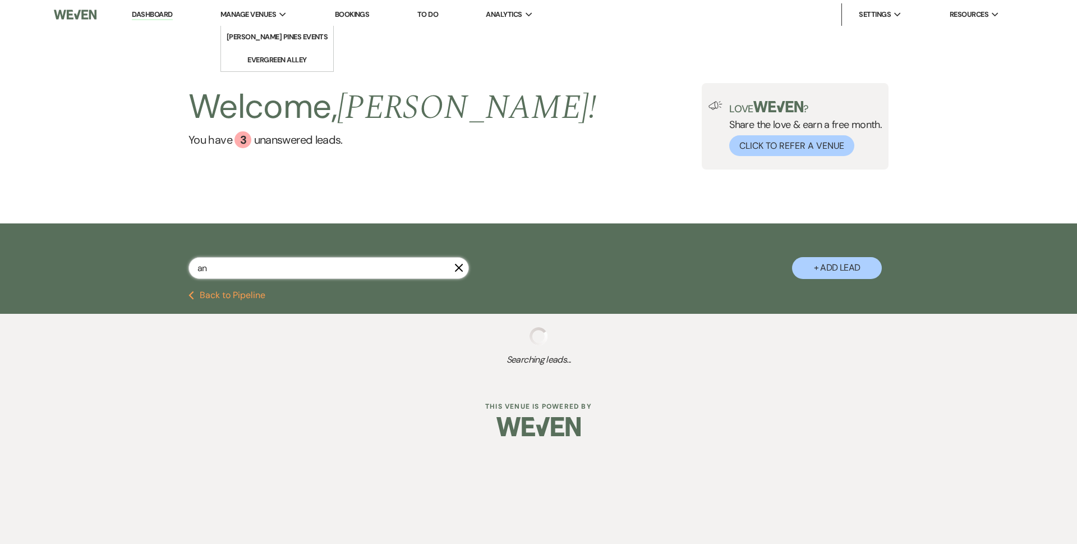
select select "8"
select select "5"
select select "8"
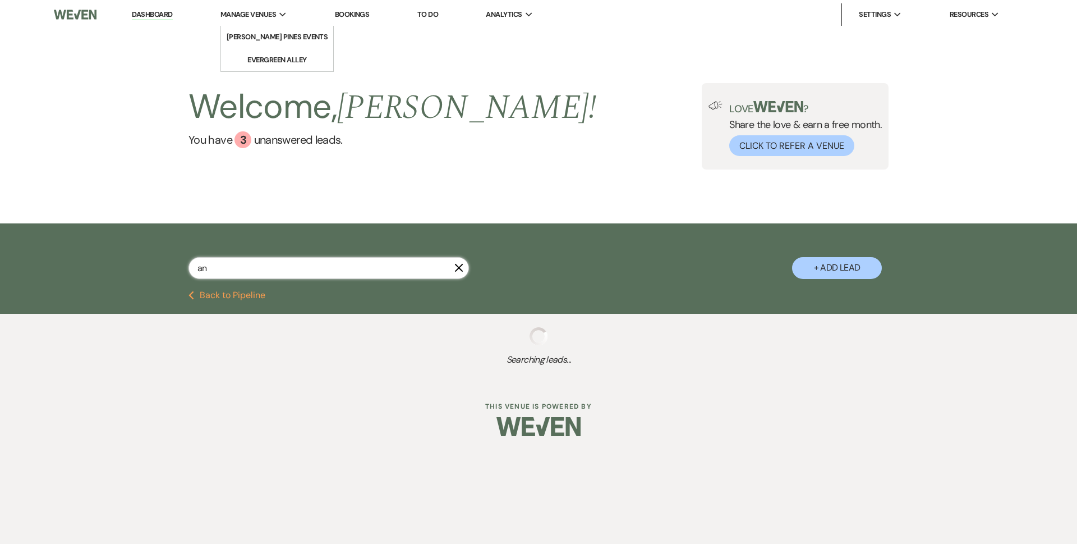
select select "8"
select select "5"
select select "8"
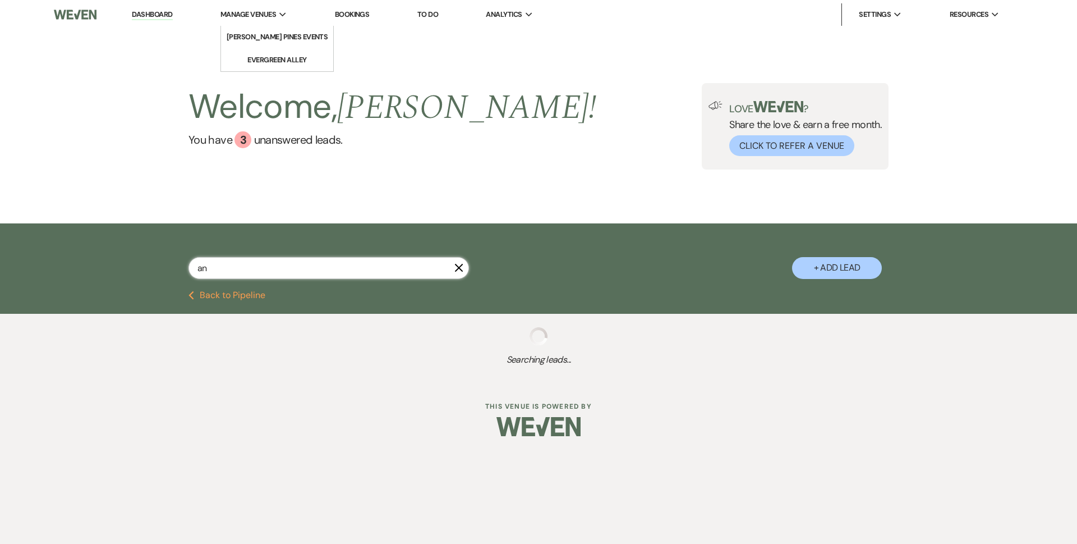
select select "1"
select select "8"
select select "1"
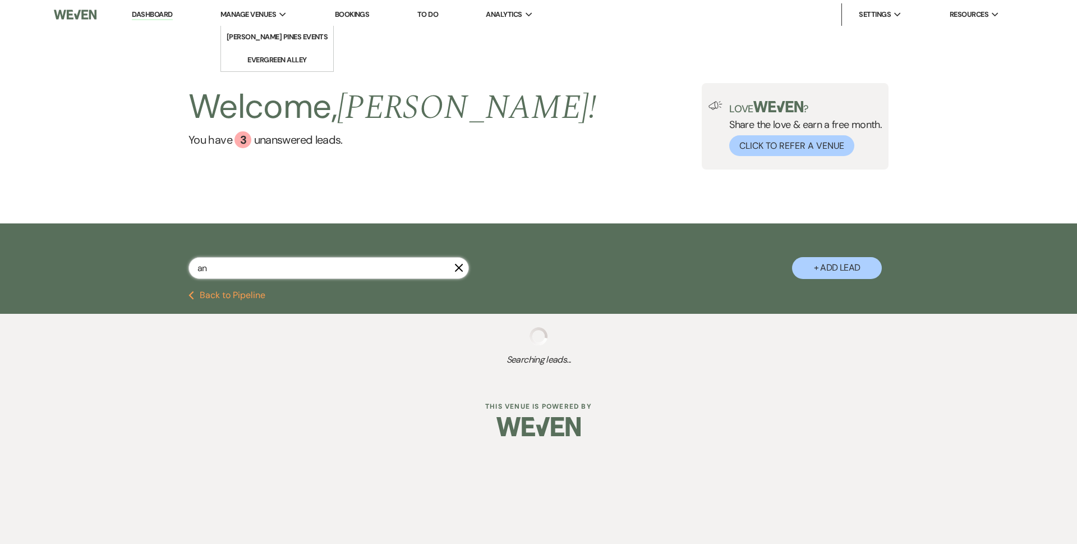
select select "8"
select select "1"
select select "8"
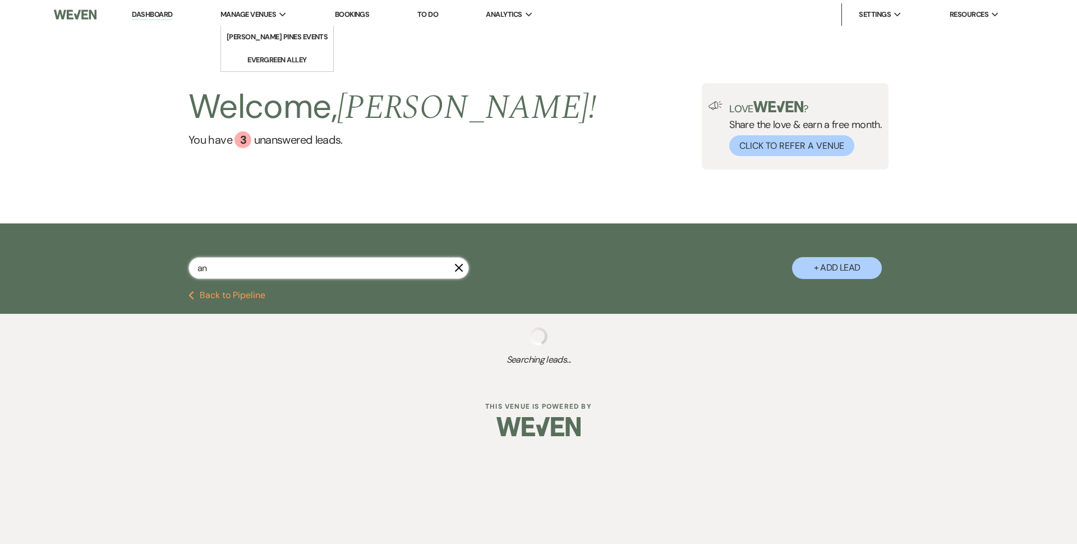
select select "8"
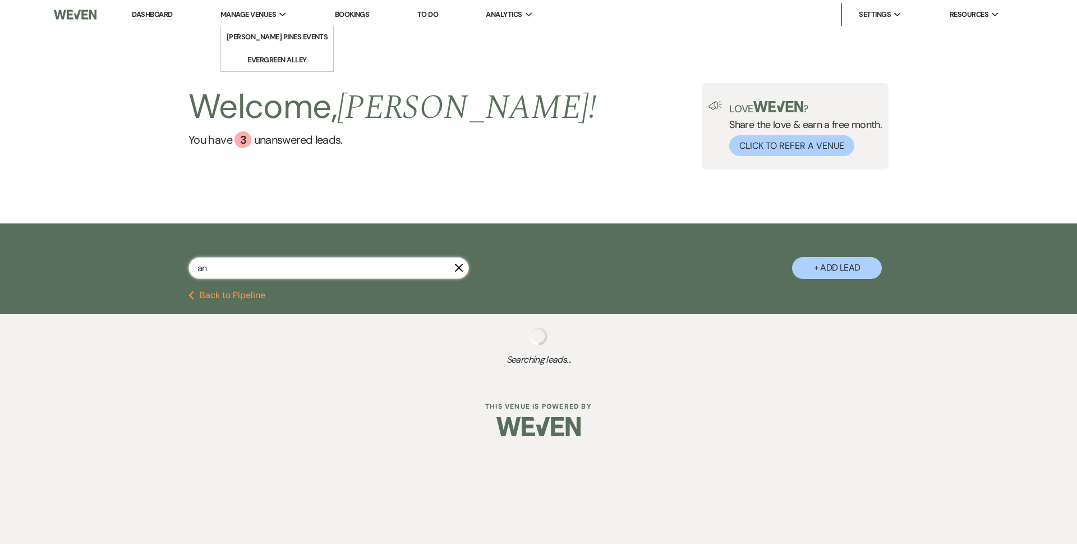
select select "8"
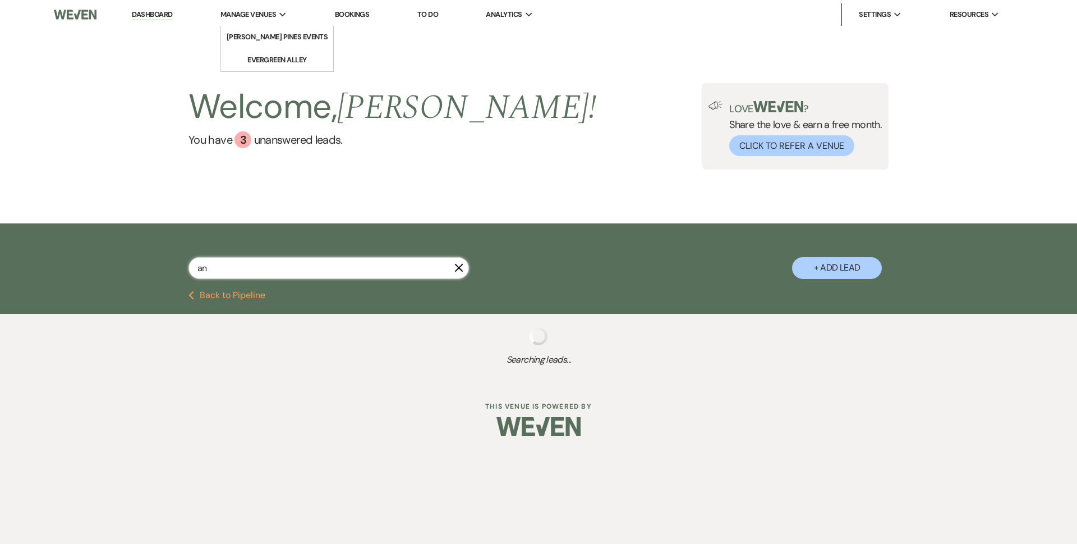
select select "8"
select select "3"
select select "8"
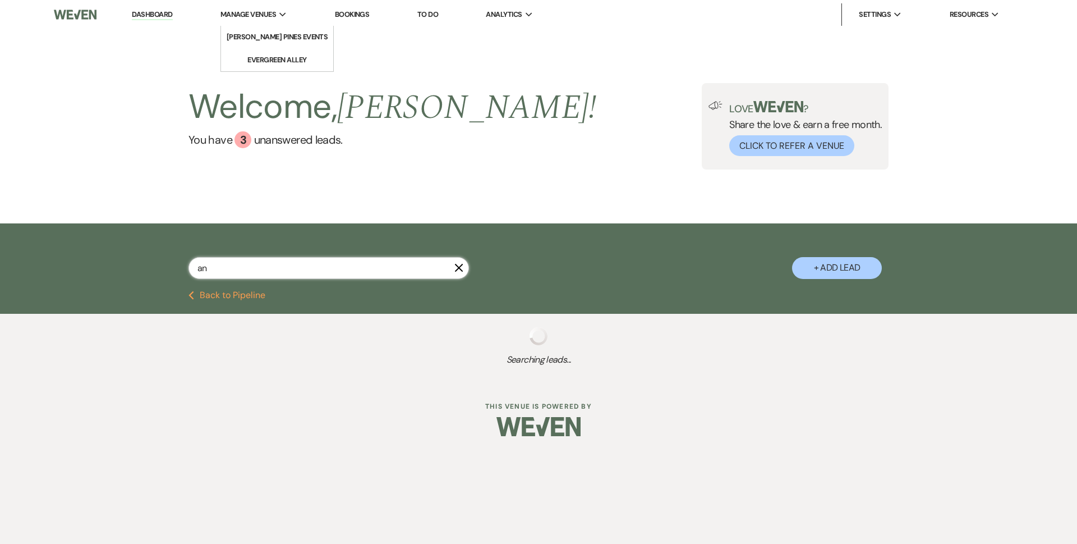
select select "8"
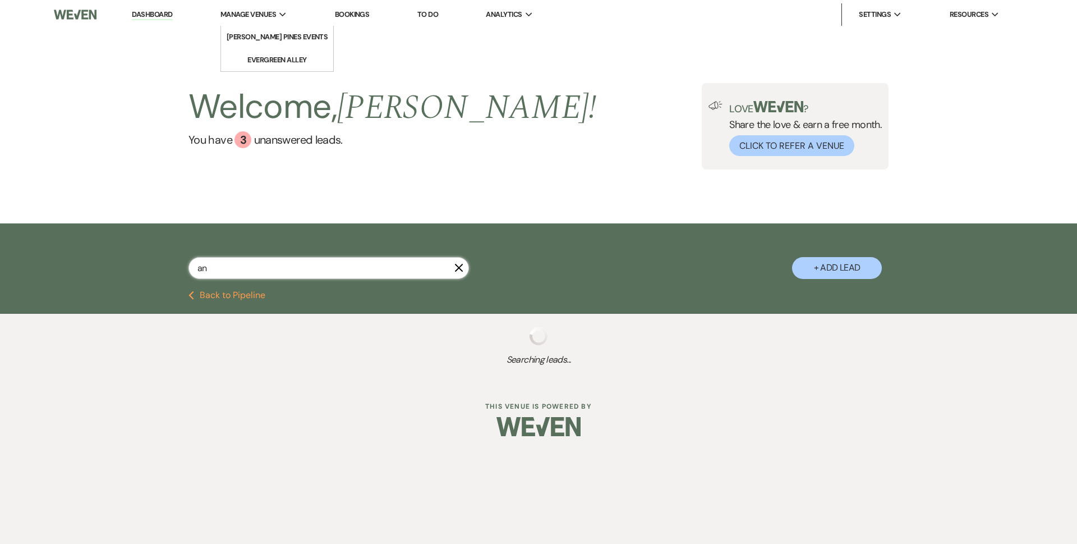
select select "8"
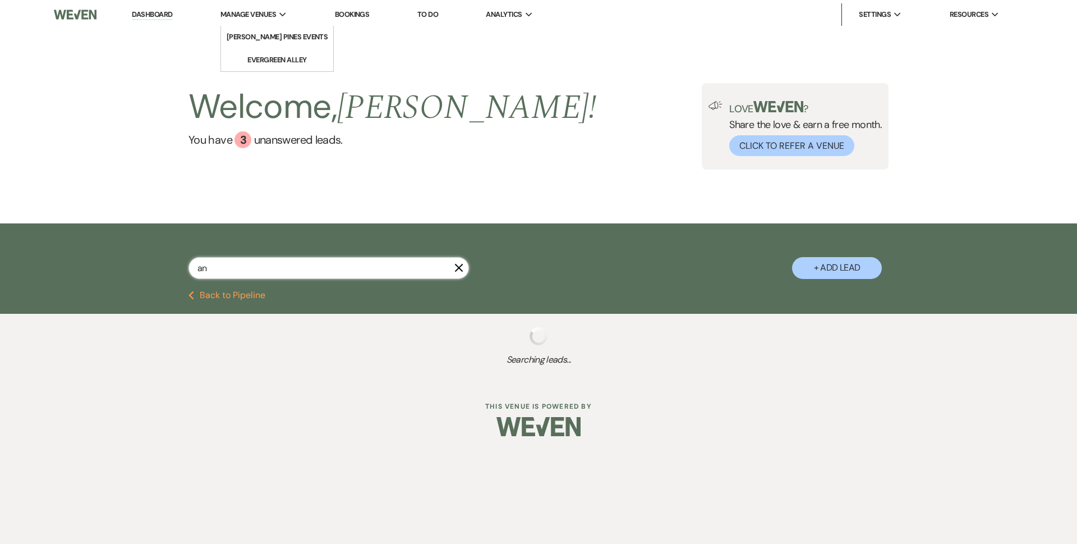
select select "8"
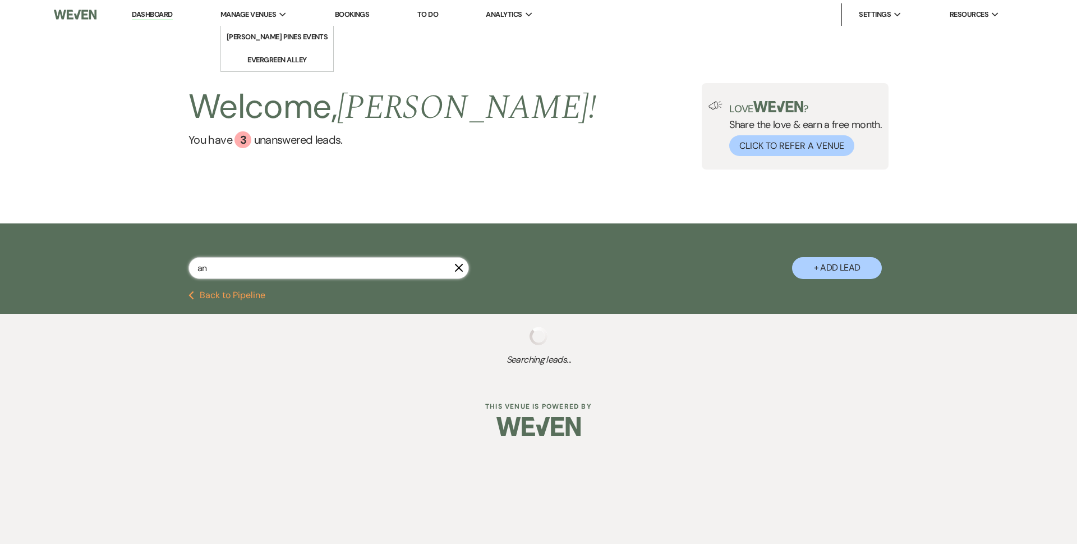
select select "5"
select select "8"
select select "5"
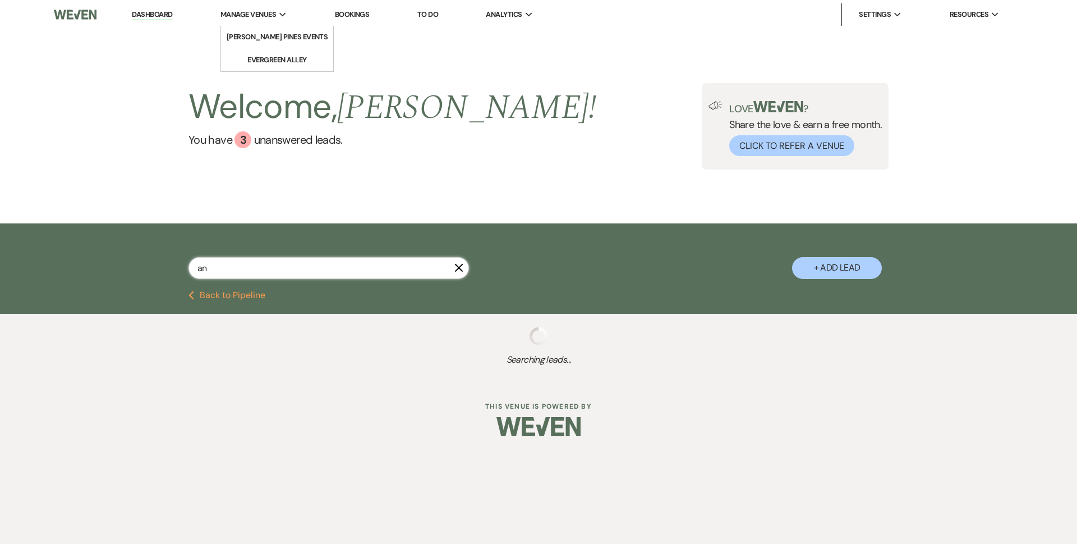
select select "8"
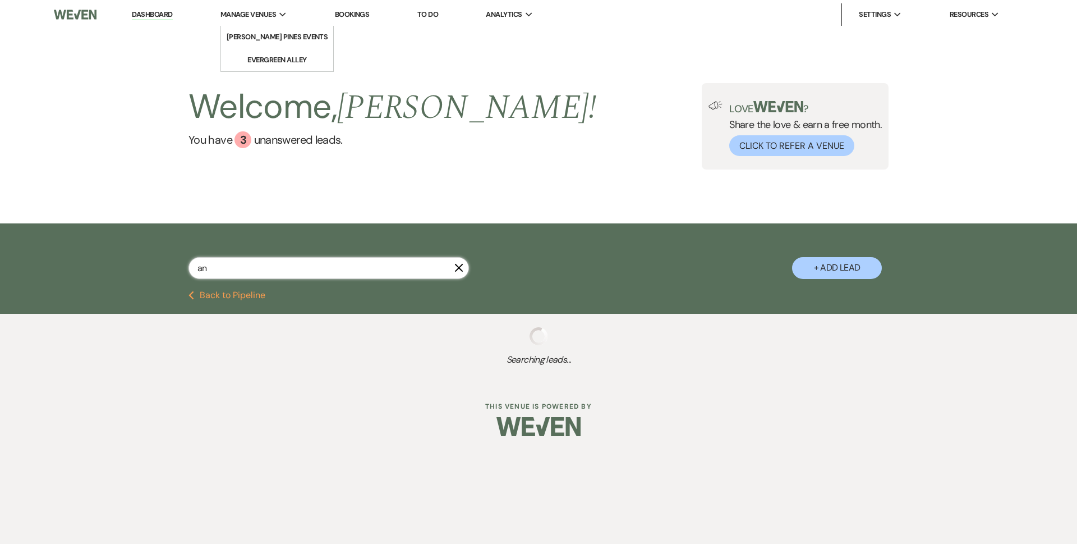
select select "8"
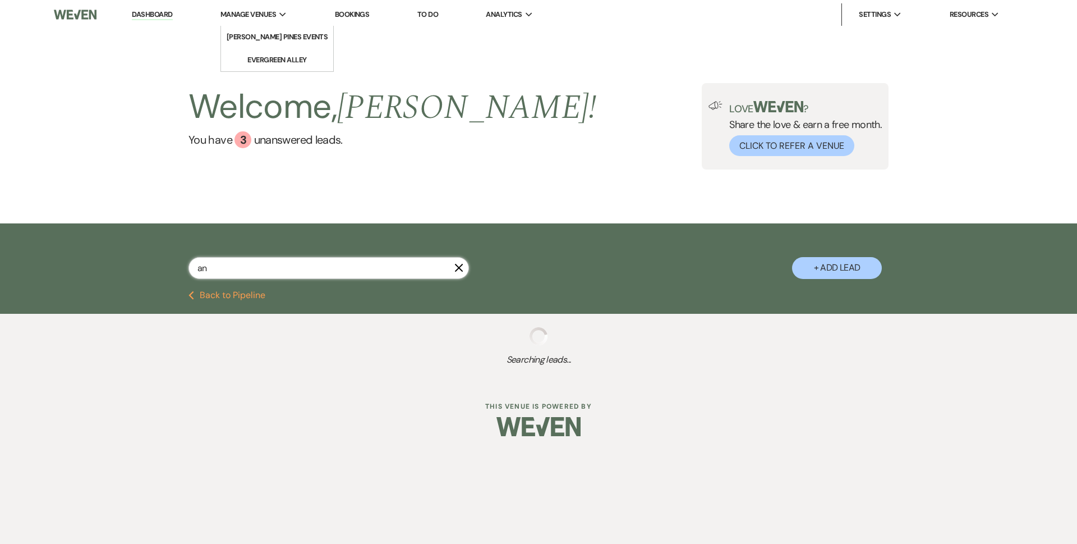
select select "5"
select select "8"
select select "5"
select select "8"
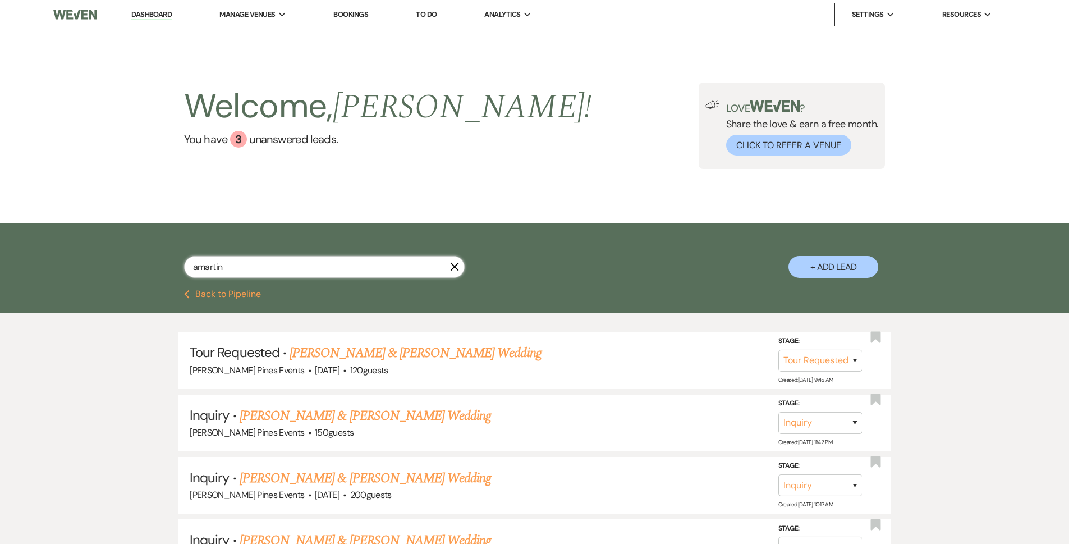
click at [275, 271] on input "amartin" at bounding box center [324, 267] width 280 height 22
click at [246, 261] on input "amartin" at bounding box center [324, 267] width 280 height 22
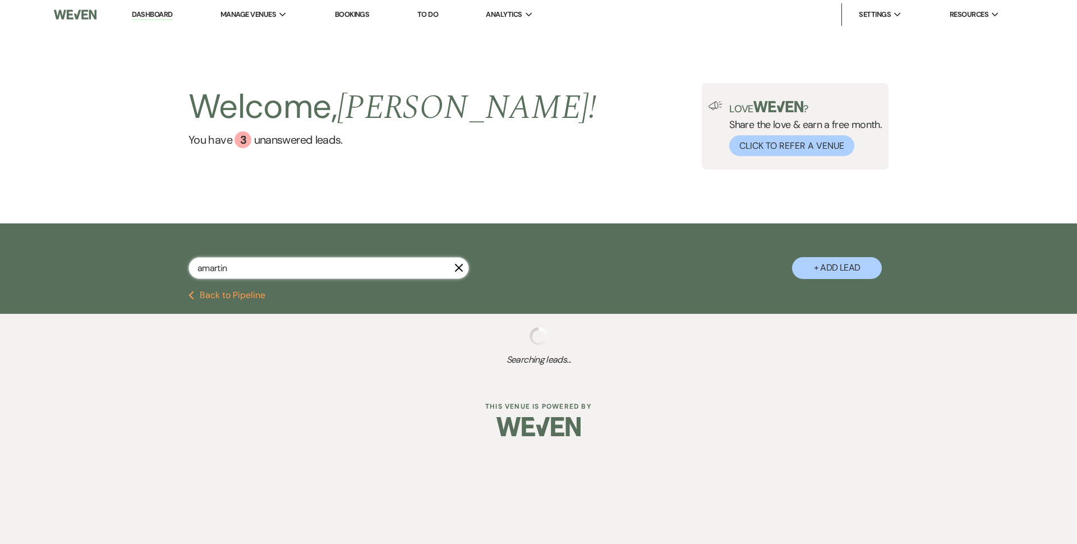
click at [218, 266] on input "amartin" at bounding box center [328, 268] width 280 height 22
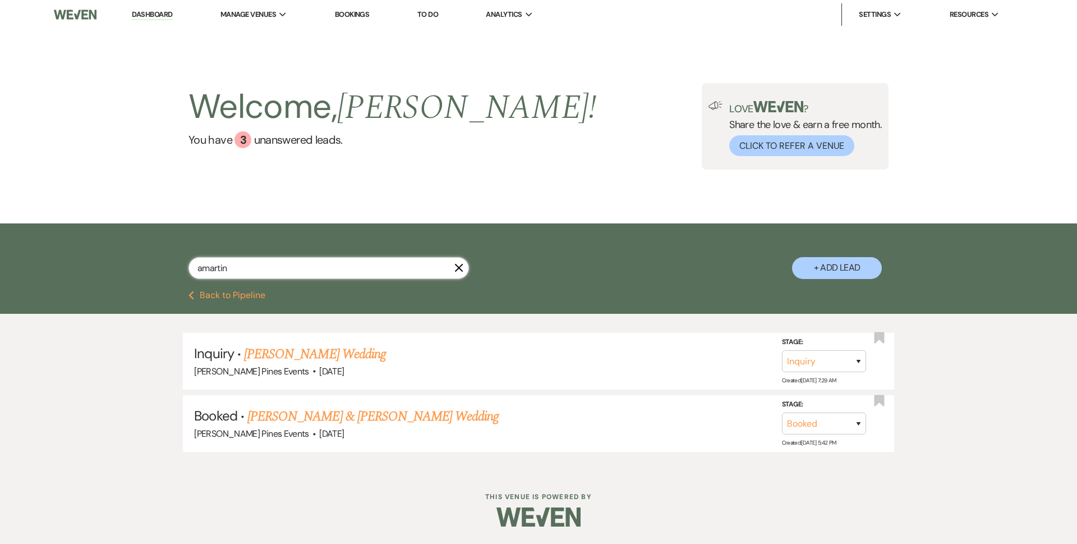
click at [237, 269] on input "amartin" at bounding box center [328, 268] width 280 height 22
drag, startPoint x: 273, startPoint y: 278, endPoint x: 271, endPoint y: 271, distance: 6.6
click at [271, 271] on input "amartin" at bounding box center [328, 268] width 280 height 22
drag, startPoint x: 271, startPoint y: 271, endPoint x: 192, endPoint y: 266, distance: 78.7
click at [192, 266] on input "amartin" at bounding box center [328, 268] width 280 height 22
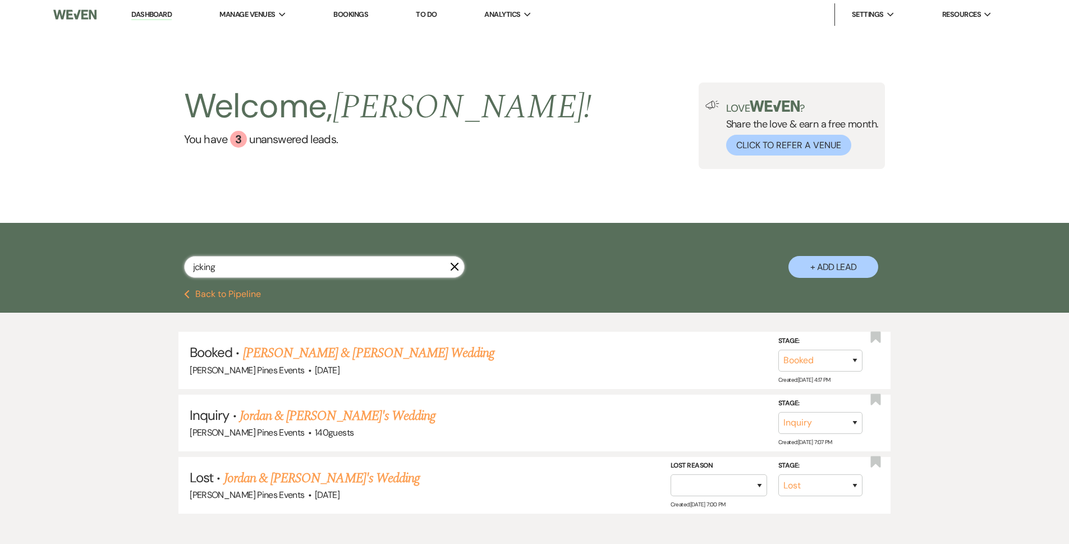
drag, startPoint x: 310, startPoint y: 272, endPoint x: 122, endPoint y: 263, distance: 188.1
click at [122, 263] on div "jcking X + Add Lead" at bounding box center [534, 256] width 1069 height 67
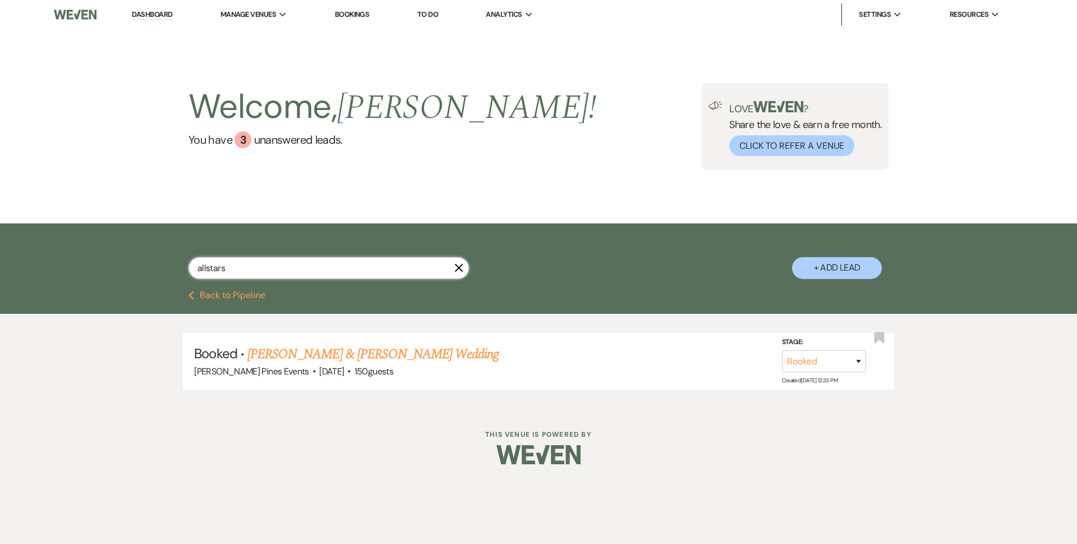
drag, startPoint x: 275, startPoint y: 268, endPoint x: 139, endPoint y: 252, distance: 136.6
click at [139, 252] on div "allstars X + Add Lead" at bounding box center [539, 258] width 808 height 59
drag, startPoint x: 295, startPoint y: 273, endPoint x: 88, endPoint y: 248, distance: 208.4
click at [88, 248] on div "msash X + Add Lead" at bounding box center [538, 256] width 1077 height 67
drag, startPoint x: 348, startPoint y: 264, endPoint x: 35, endPoint y: 225, distance: 316.0
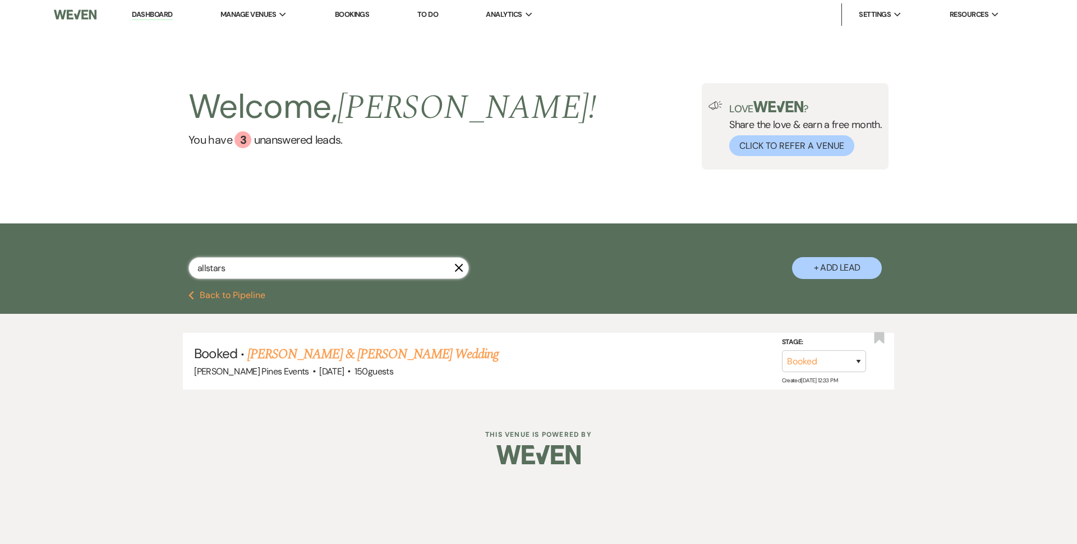
click at [31, 229] on div "allstars X + Add Lead" at bounding box center [538, 256] width 1077 height 67
drag, startPoint x: 293, startPoint y: 265, endPoint x: 73, endPoint y: 265, distance: 220.4
click at [73, 265] on div "lindseym X + Add Lead" at bounding box center [538, 256] width 1077 height 67
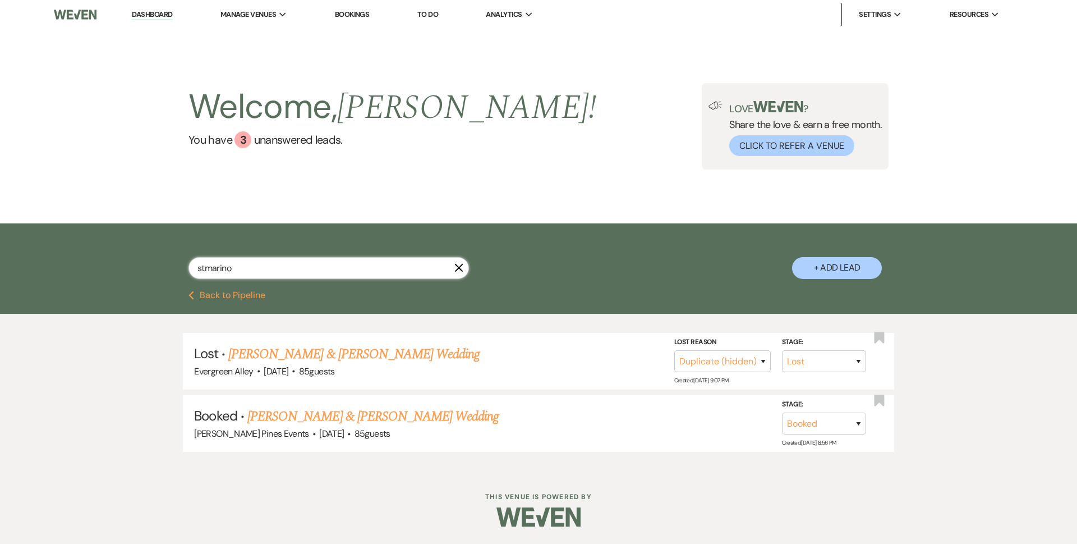
drag, startPoint x: 298, startPoint y: 273, endPoint x: 292, endPoint y: 288, distance: 16.7
click at [292, 288] on div "stmarino X + Add Lead" at bounding box center [538, 256] width 1077 height 67
click at [311, 422] on link "Tyler Marino & Shelby Clark's Wedding" at bounding box center [372, 416] width 251 height 20
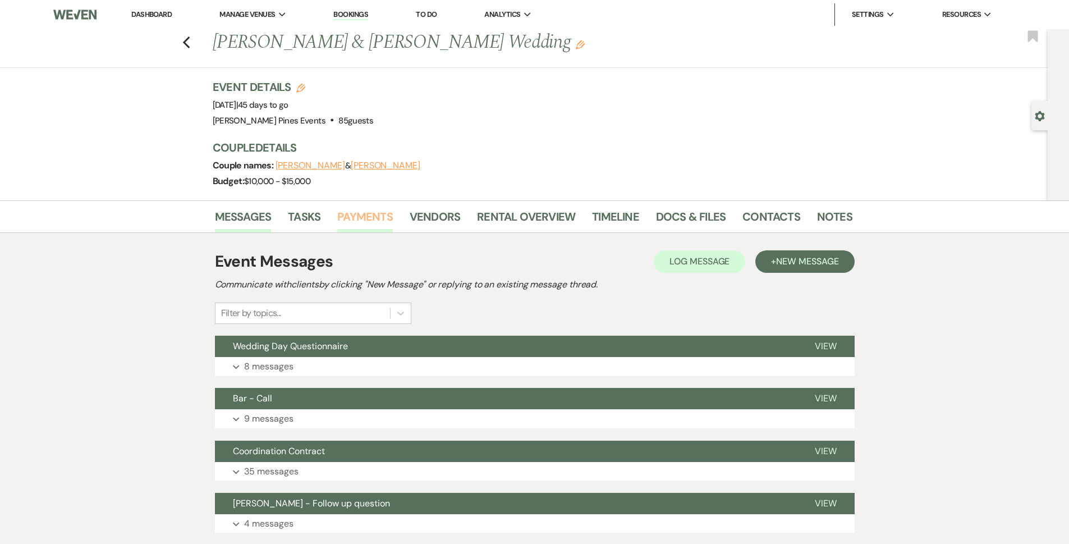
click at [372, 217] on link "Payments" at bounding box center [365, 220] width 56 height 25
